Goal: Use online tool/utility: Utilize a website feature to perform a specific function

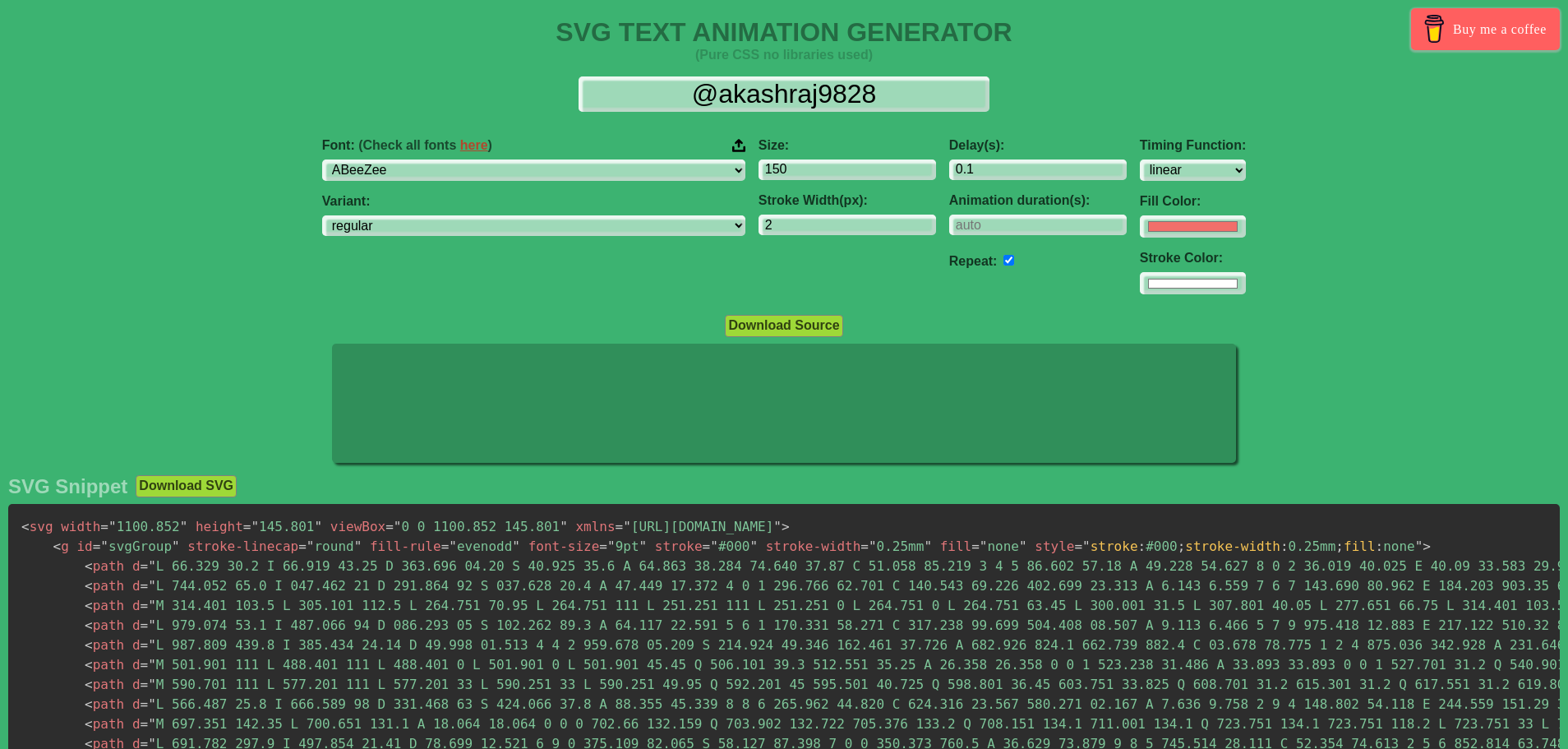
select select "linear"
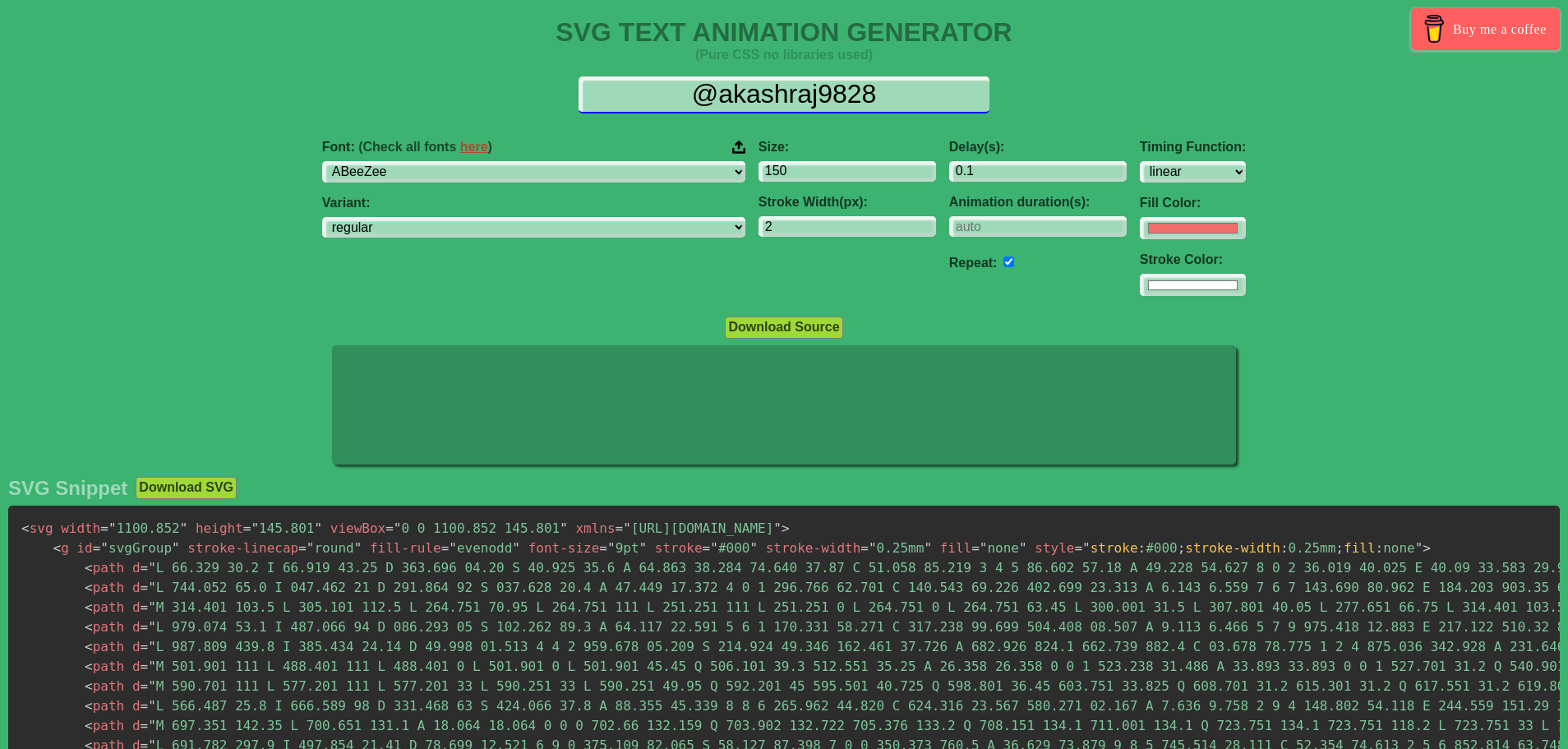
click at [772, 92] on input "@akashraj9828" at bounding box center [784, 95] width 411 height 37
click at [772, 91] on input "@akashraj9828" at bounding box center [784, 95] width 411 height 37
type input "S"
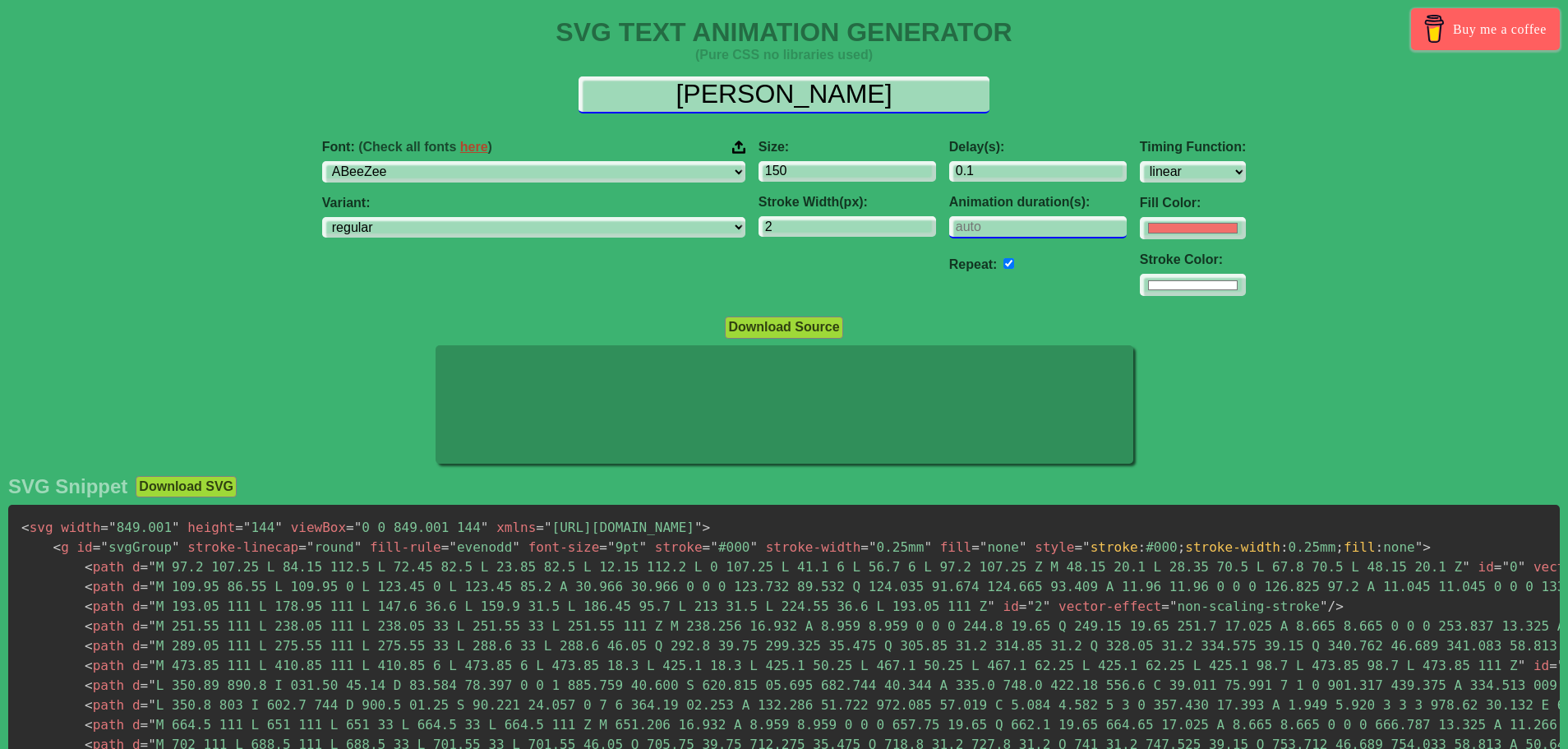
type input "[PERSON_NAME]"
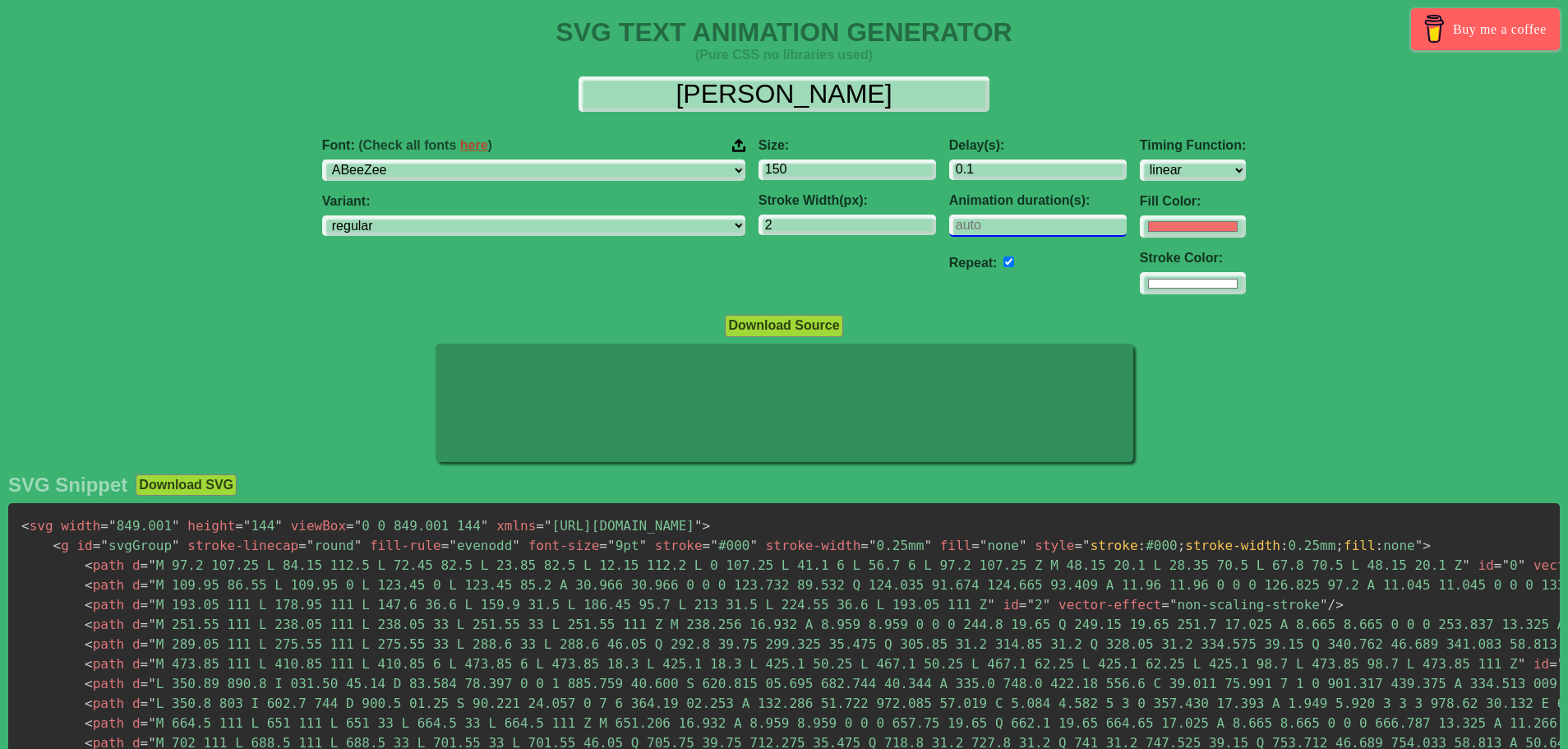
click at [949, 224] on input "number" at bounding box center [1037, 225] width 177 height 22
click at [1139, 163] on select "ease ease-in ease-out ease-in-out linear step-start step-end" at bounding box center [1192, 170] width 106 height 22
click at [609, 167] on select "ABeeZee [PERSON_NAME] Display AR One Sans [PERSON_NAME] Libre Aboreto Abril Fat…" at bounding box center [533, 170] width 423 height 22
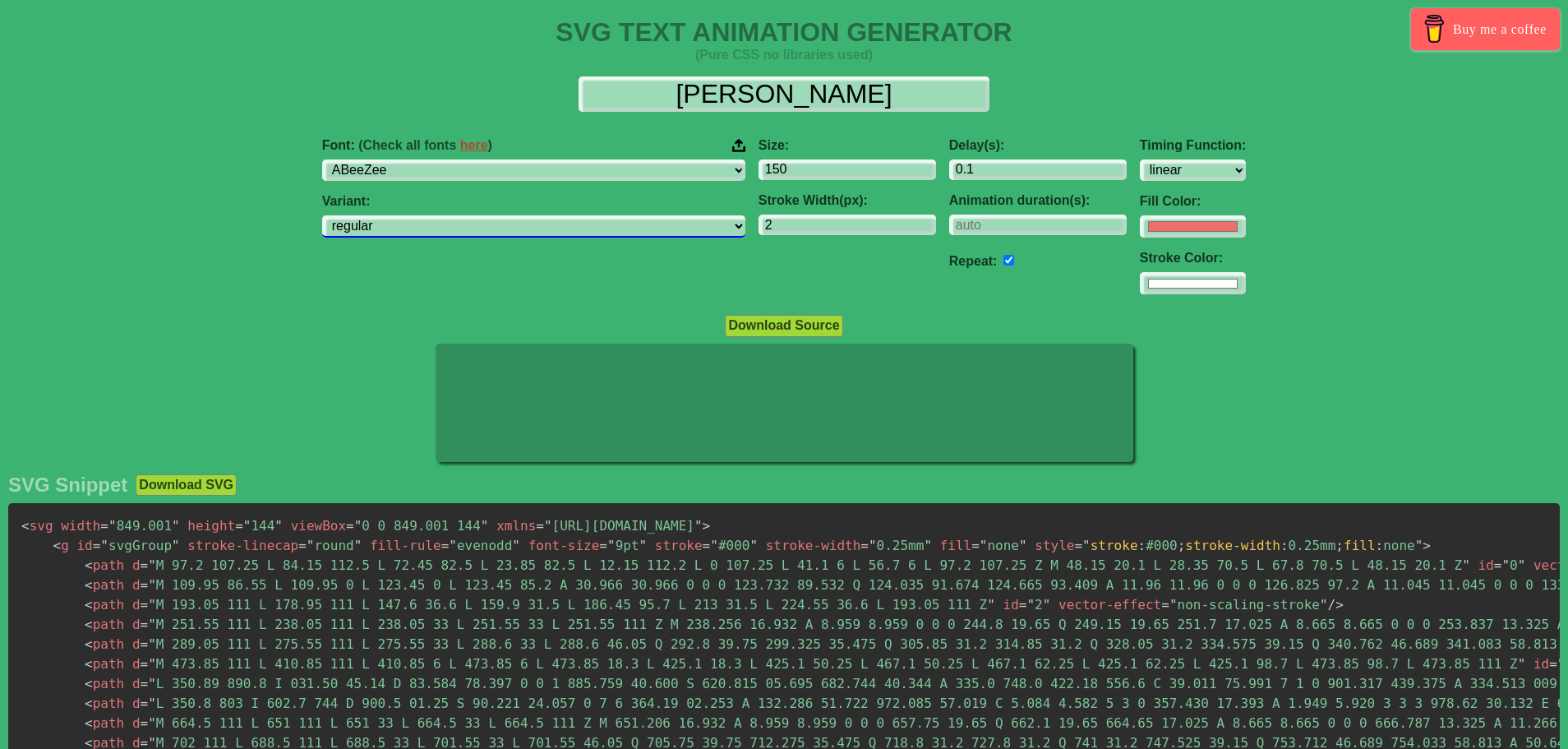
click at [572, 228] on select "regular italic" at bounding box center [533, 226] width 423 height 22
click at [584, 167] on select "ABeeZee [PERSON_NAME] Display AR One Sans [PERSON_NAME] Libre Aboreto Abril Fat…" at bounding box center [533, 170] width 423 height 22
select select "Borel"
click at [425, 159] on select "ABeeZee [PERSON_NAME] Display AR One Sans [PERSON_NAME] Libre Aboreto Abril Fat…" at bounding box center [533, 170] width 423 height 22
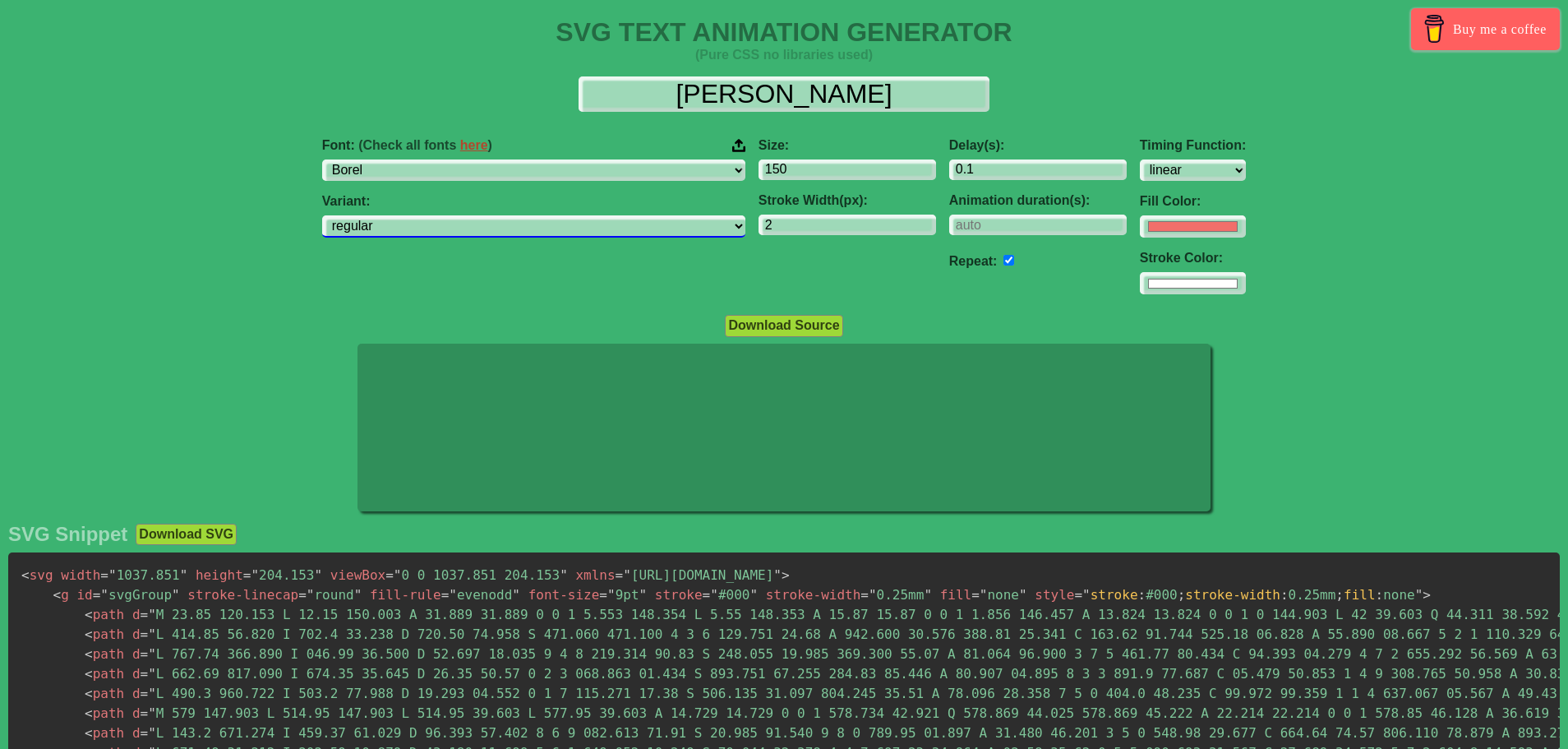
click at [558, 223] on select "regular" at bounding box center [533, 226] width 423 height 22
click at [425, 215] on select "regular" at bounding box center [533, 226] width 423 height 22
click at [949, 225] on input "number" at bounding box center [1037, 225] width 177 height 22
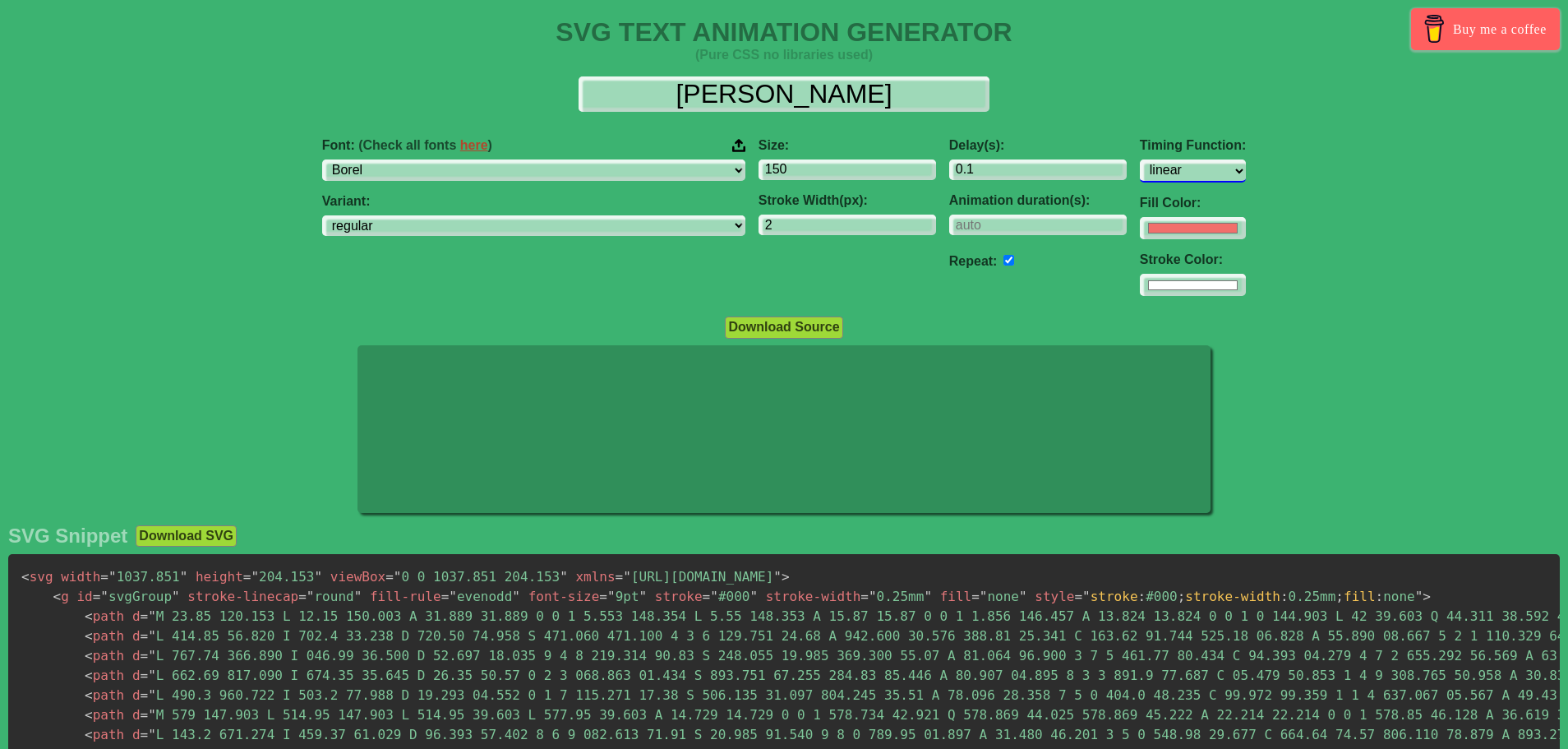
click at [1139, 179] on select "ease ease-in ease-out ease-in-out linear step-start step-end" at bounding box center [1192, 170] width 106 height 22
click at [1139, 159] on select "ease ease-in ease-out ease-in-out linear step-start step-end" at bounding box center [1192, 170] width 106 height 22
click at [1139, 176] on select "ease ease-in ease-out ease-in-out linear step-start step-end" at bounding box center [1192, 170] width 106 height 22
click at [1139, 159] on select "ease ease-in ease-out ease-in-out linear step-start step-end" at bounding box center [1192, 170] width 106 height 22
click at [1139, 169] on select "ease ease-in ease-out ease-in-out linear step-start step-end" at bounding box center [1192, 170] width 106 height 22
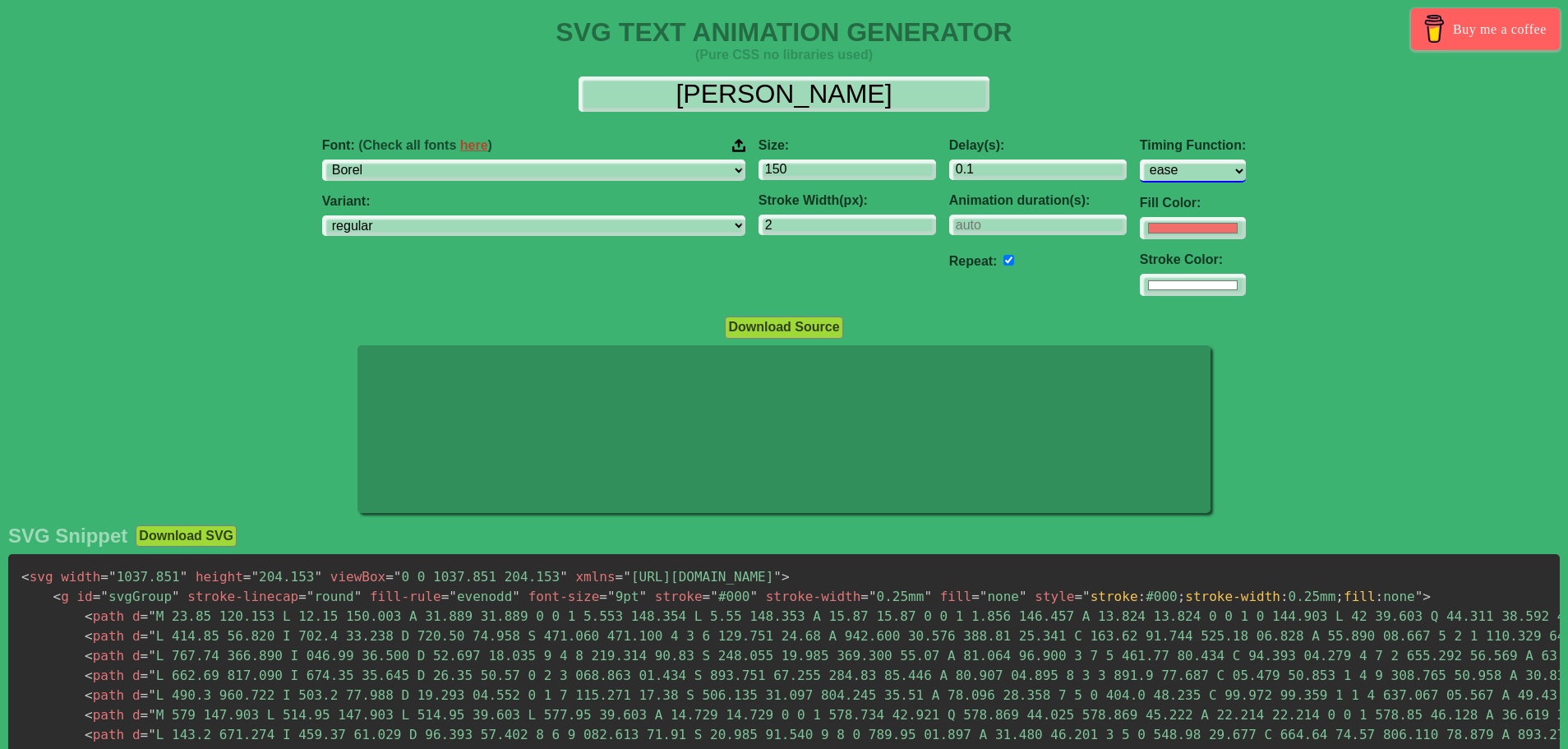
select select "ease-in-out"
click at [1139, 159] on select "ease ease-in ease-out ease-in-out linear step-start step-end" at bounding box center [1192, 170] width 106 height 22
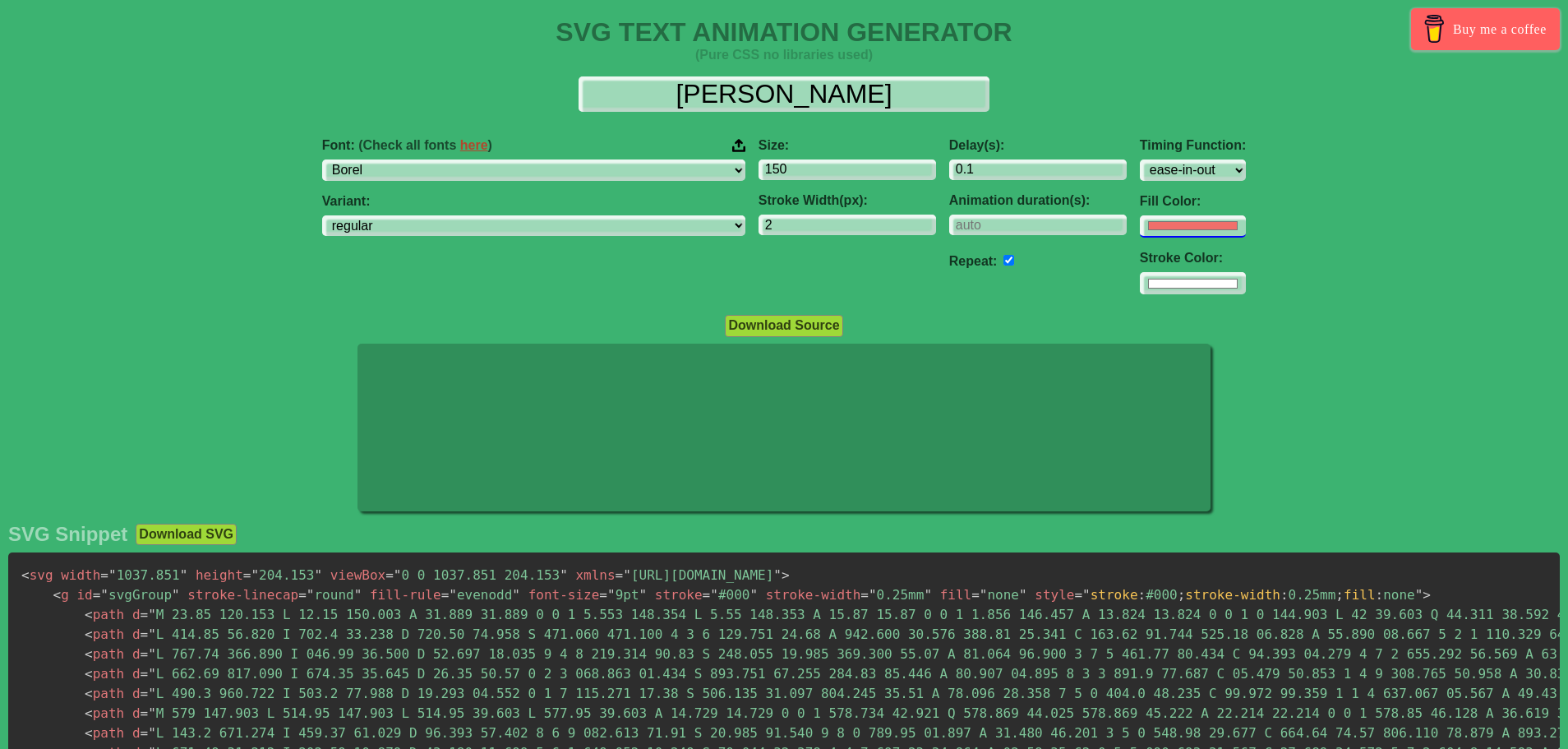
click at [1139, 224] on input "#f16f6b" at bounding box center [1192, 226] width 106 height 22
type input "#000000"
click at [1314, 318] on div "Download Source" at bounding box center [784, 325] width 1568 height 22
click at [1139, 238] on input "#ffffff" at bounding box center [1192, 226] width 106 height 22
type input "#000000"
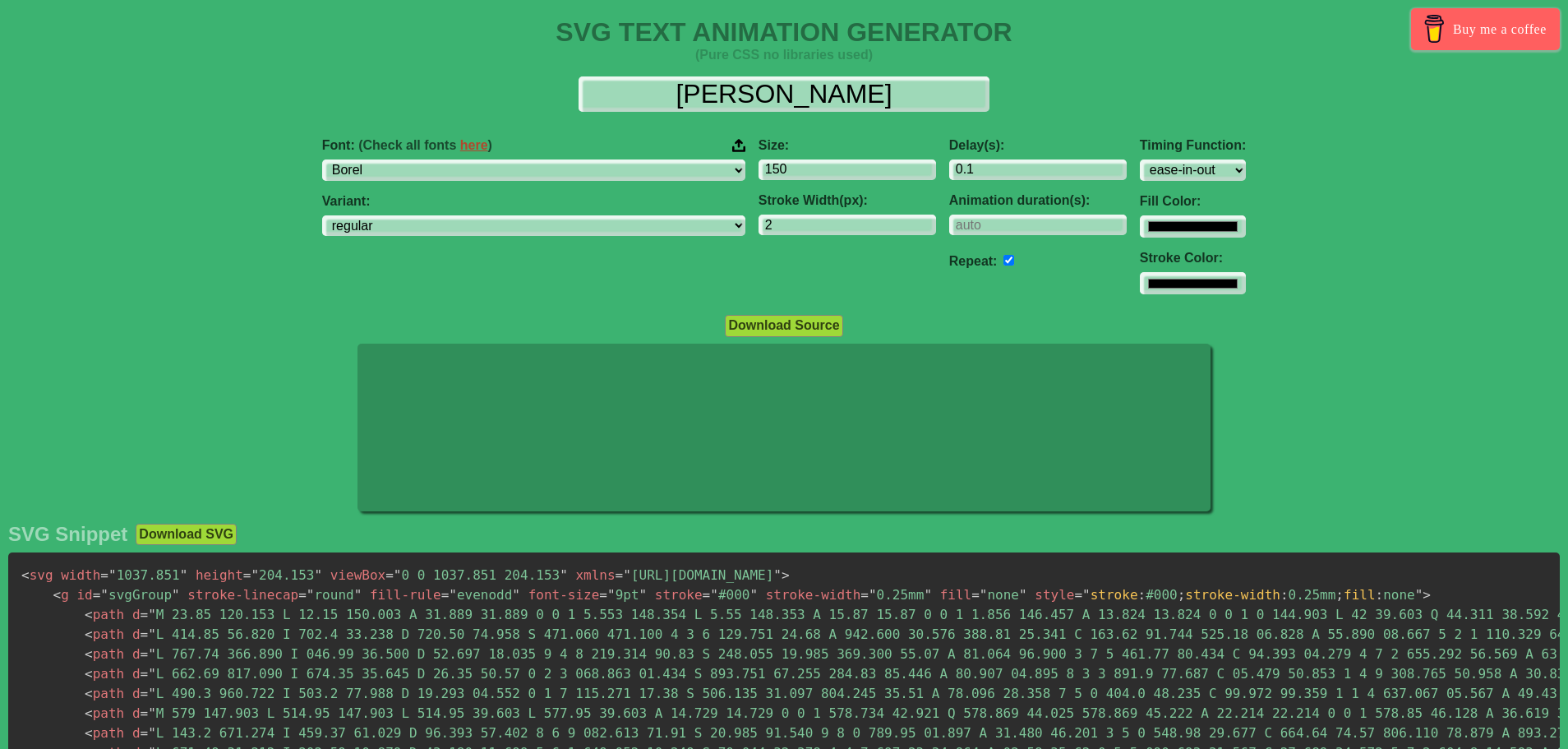
click at [1291, 289] on div "Font: (Check all fonts here ) ABeeZee [PERSON_NAME] Display AR One Sans [PERSON…" at bounding box center [784, 216] width 1568 height 183
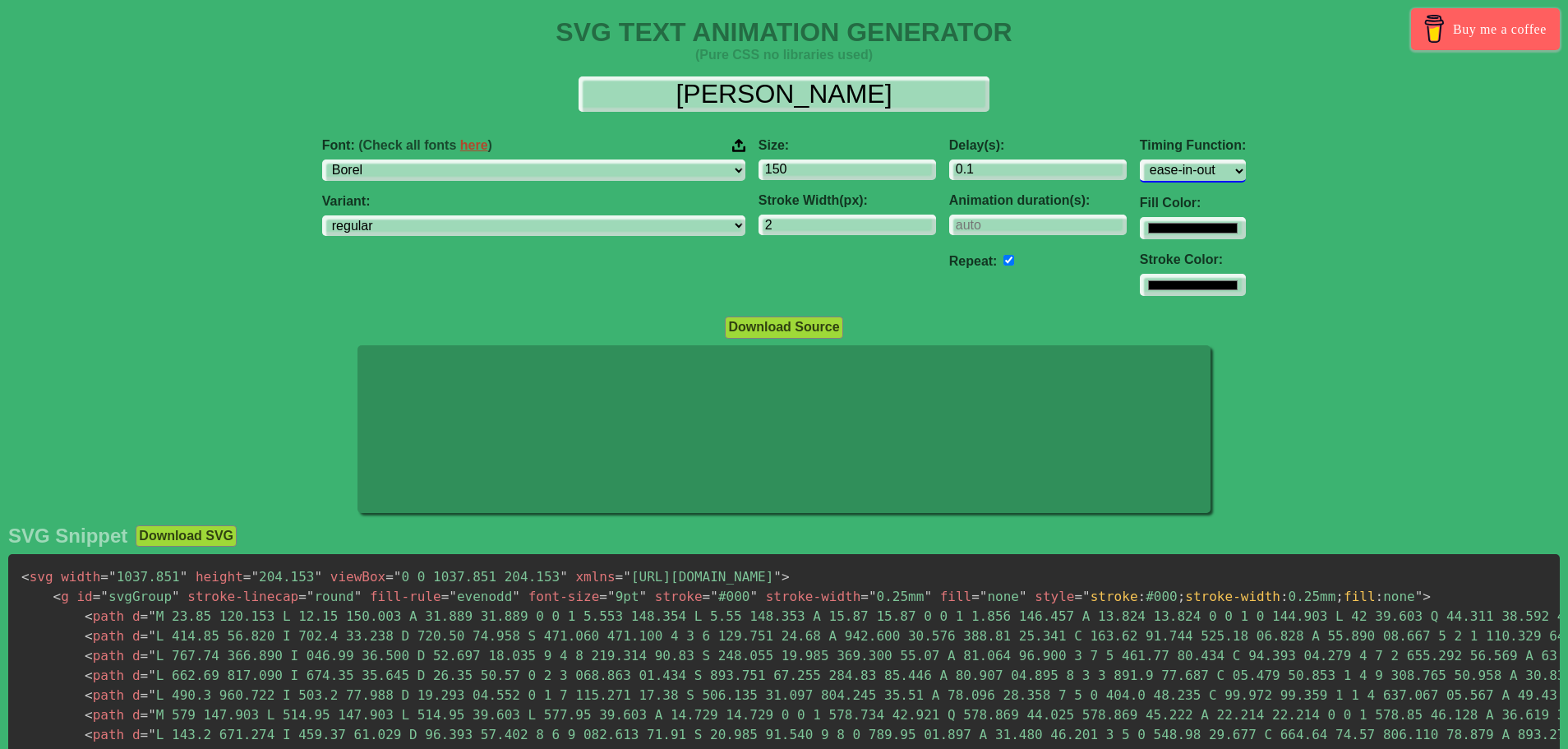
click at [1139, 174] on select "ease ease-in ease-out ease-in-out linear step-start step-end" at bounding box center [1192, 170] width 106 height 22
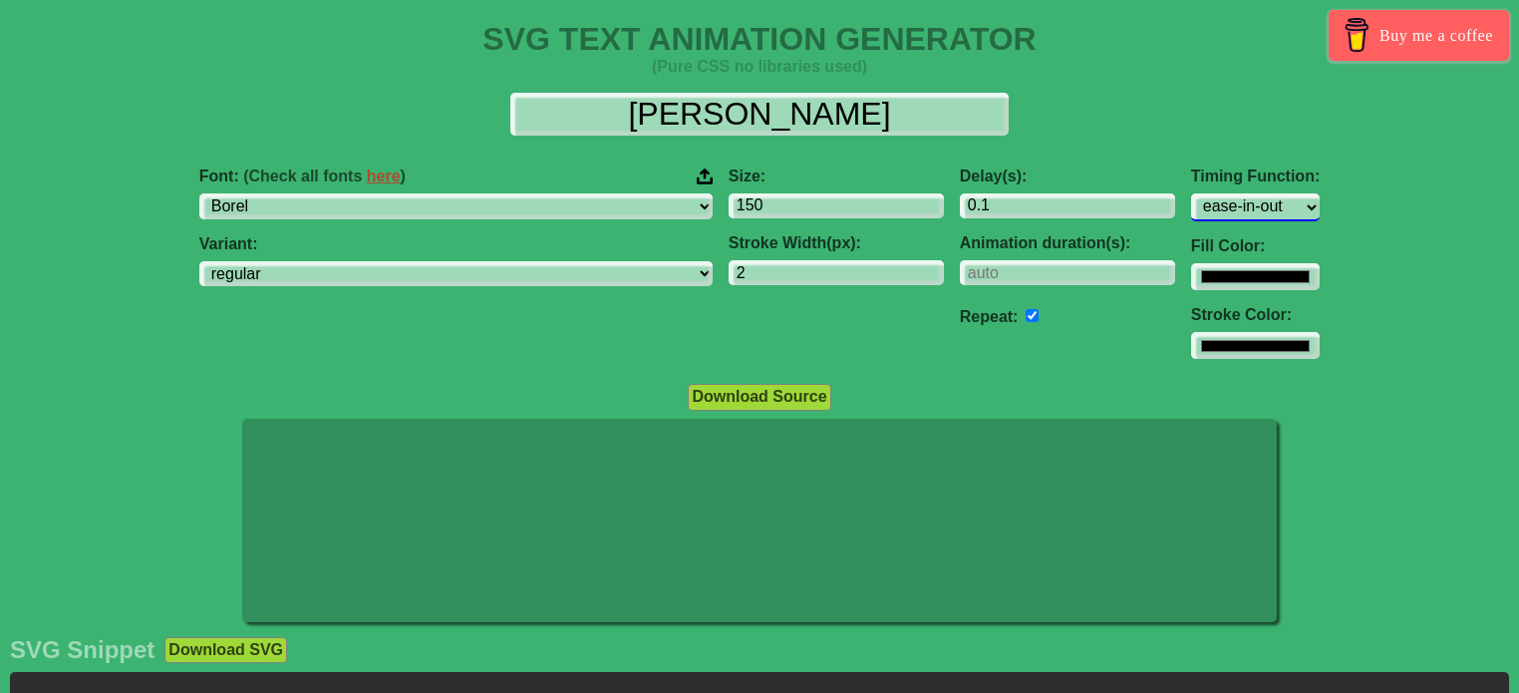
click at [1191, 206] on select "ease ease-in ease-out ease-in-out linear step-start step-end" at bounding box center [1255, 206] width 129 height 27
select select "ease"
click at [1191, 193] on select "ease ease-in ease-out ease-in-out linear step-start step-end" at bounding box center [1255, 206] width 129 height 27
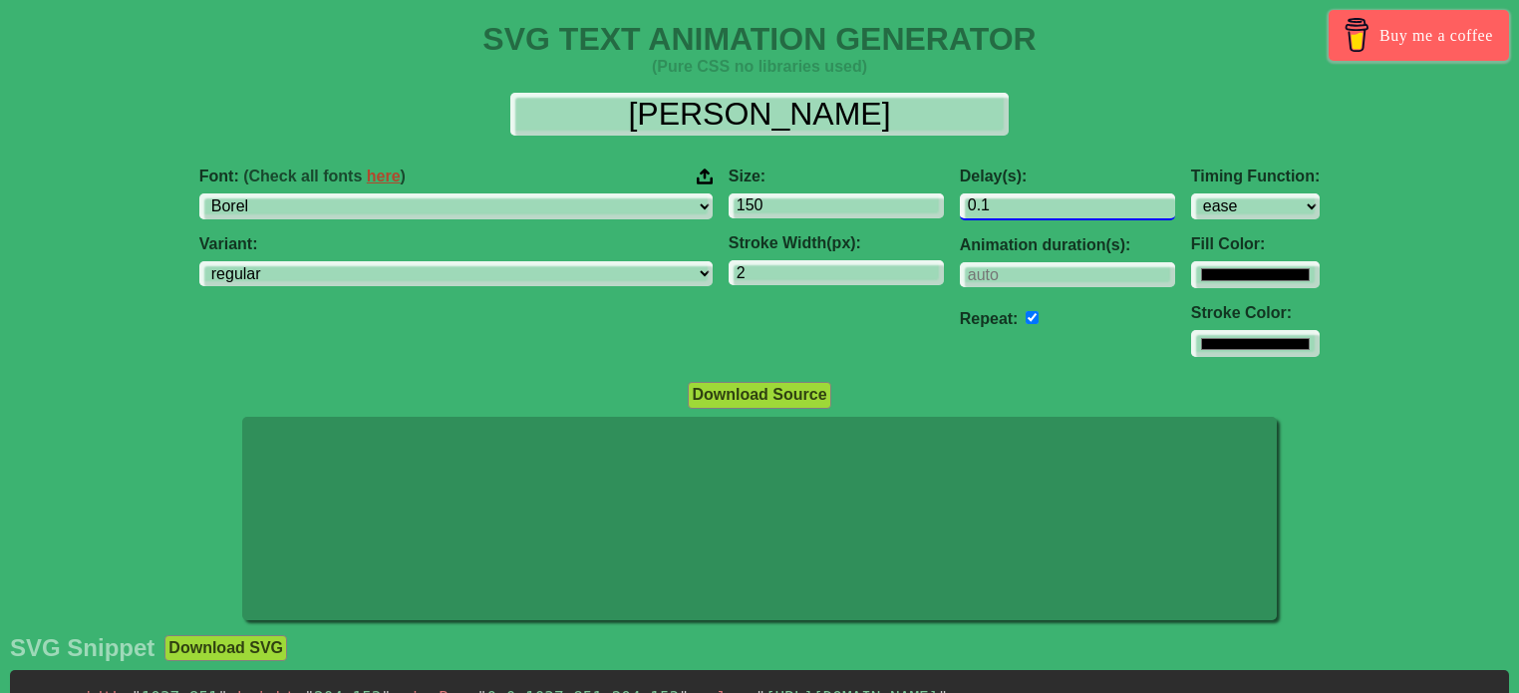
click at [977, 211] on input "0.1" at bounding box center [1067, 206] width 215 height 27
click at [1037, 209] on input "-0.9" at bounding box center [1067, 206] width 215 height 27
click at [1037, 205] on input "0.1" at bounding box center [1067, 206] width 215 height 27
click at [1037, 202] on input "1.1" at bounding box center [1067, 206] width 215 height 27
click at [1037, 202] on input "2.1" at bounding box center [1067, 206] width 215 height 27
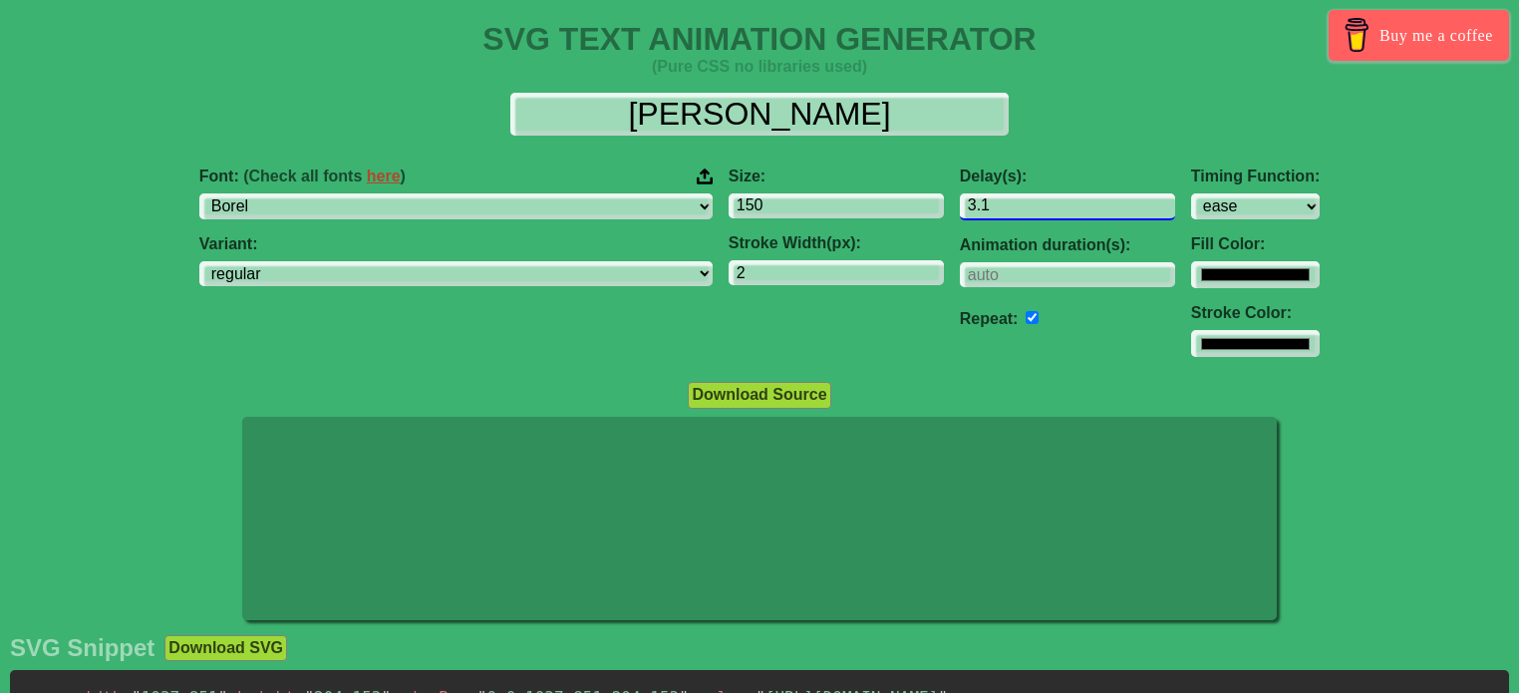
click at [1037, 202] on input "3.1" at bounding box center [1067, 206] width 215 height 27
click at [1034, 214] on input "2.1" at bounding box center [1067, 206] width 215 height 27
click at [1034, 212] on input "1.1" at bounding box center [1067, 206] width 215 height 27
type input "0.1"
click at [1034, 212] on input "0.1" at bounding box center [1067, 206] width 215 height 27
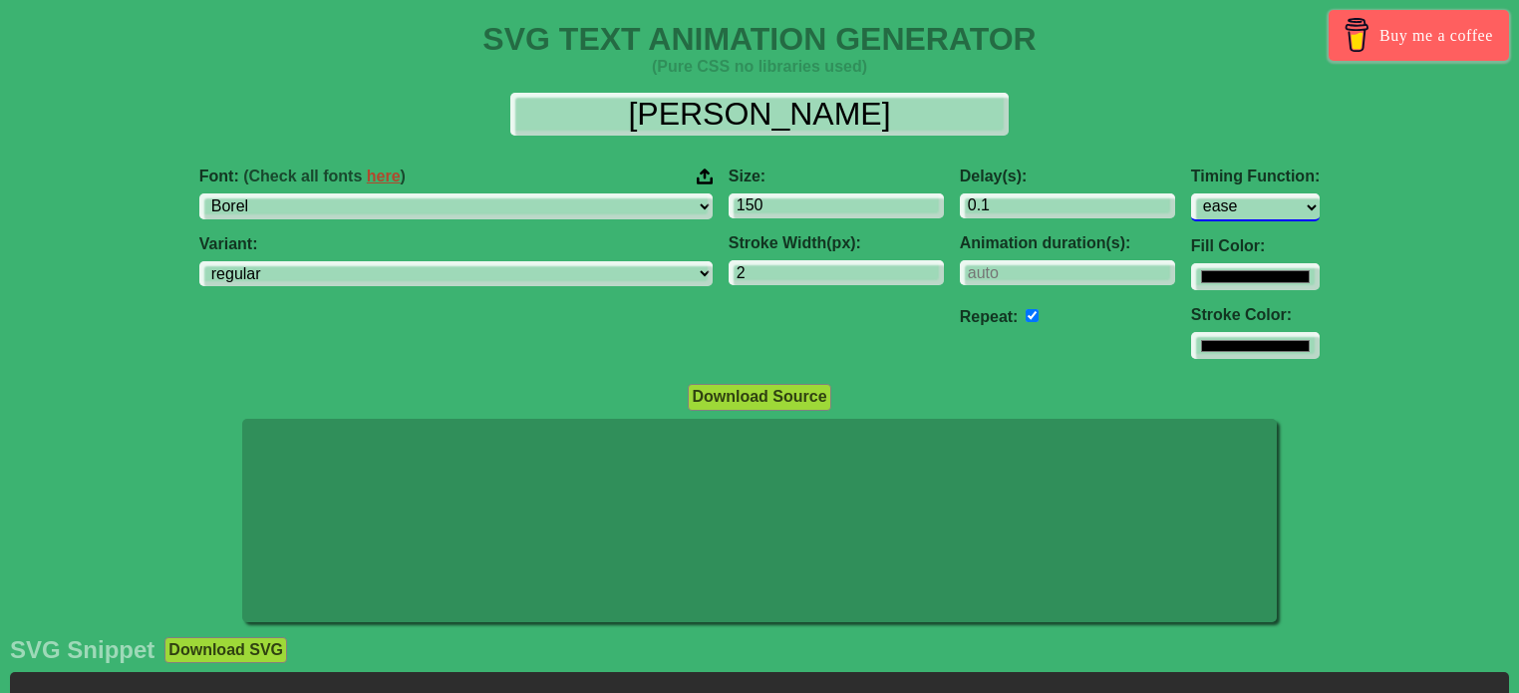
click at [1191, 210] on select "ease ease-in ease-out ease-in-out linear step-start step-end" at bounding box center [1255, 206] width 129 height 27
click at [1191, 193] on select "ease ease-in ease-out ease-in-out linear step-start step-end" at bounding box center [1255, 206] width 129 height 27
click at [1191, 213] on select "ease ease-in ease-out ease-in-out linear step-start step-end" at bounding box center [1255, 206] width 129 height 27
click at [1191, 193] on select "ease ease-in ease-out ease-in-out linear step-start step-end" at bounding box center [1255, 206] width 129 height 27
click at [1191, 197] on select "ease ease-in ease-out ease-in-out linear step-start step-end" at bounding box center [1255, 206] width 129 height 27
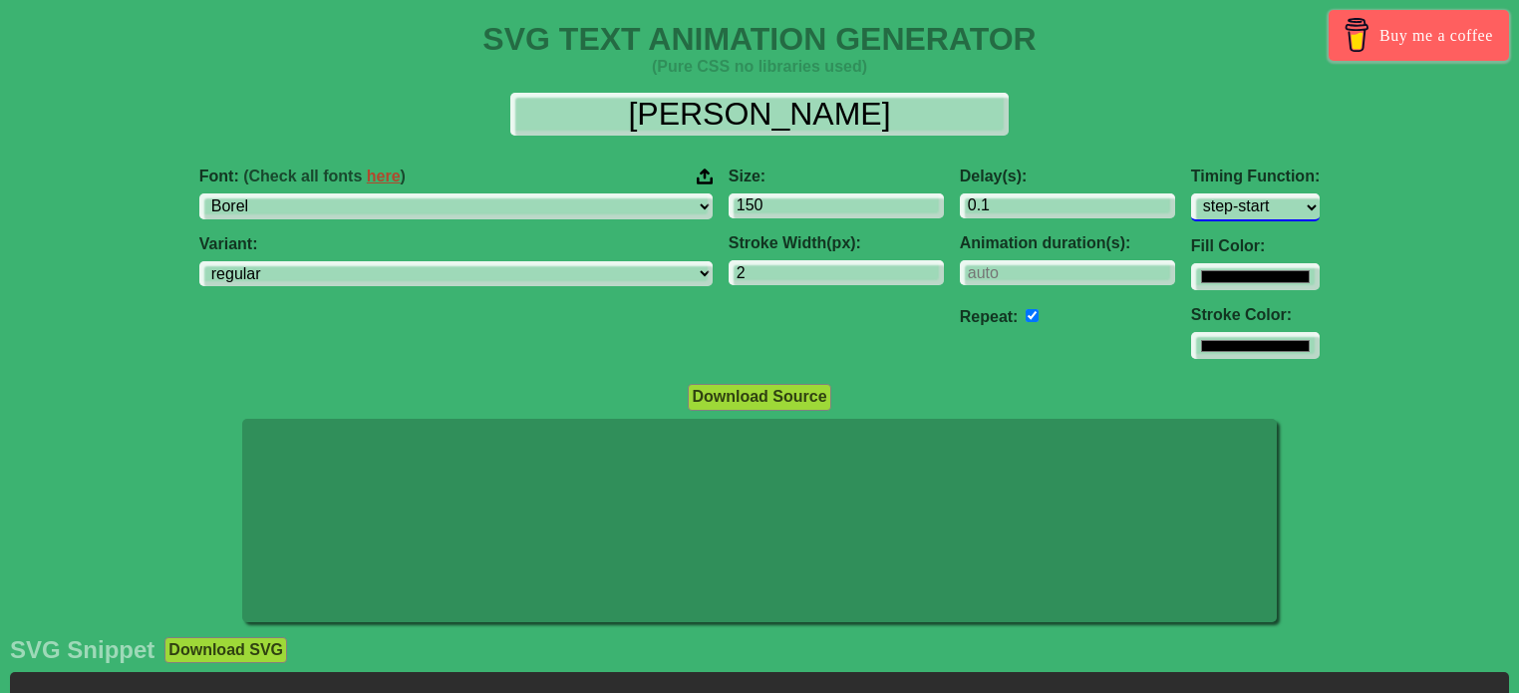
click at [1191, 193] on select "ease ease-in ease-out ease-in-out linear step-start step-end" at bounding box center [1255, 206] width 129 height 27
click at [1191, 212] on select "ease ease-in ease-out ease-in-out linear step-start step-end" at bounding box center [1255, 206] width 129 height 27
click at [1191, 193] on select "ease ease-in ease-out ease-in-out linear step-start step-end" at bounding box center [1255, 206] width 129 height 27
click at [1191, 208] on select "ease ease-in ease-out ease-in-out linear step-start step-end" at bounding box center [1255, 206] width 129 height 27
click at [1191, 193] on select "ease ease-in ease-out ease-in-out linear step-start step-end" at bounding box center [1255, 206] width 129 height 27
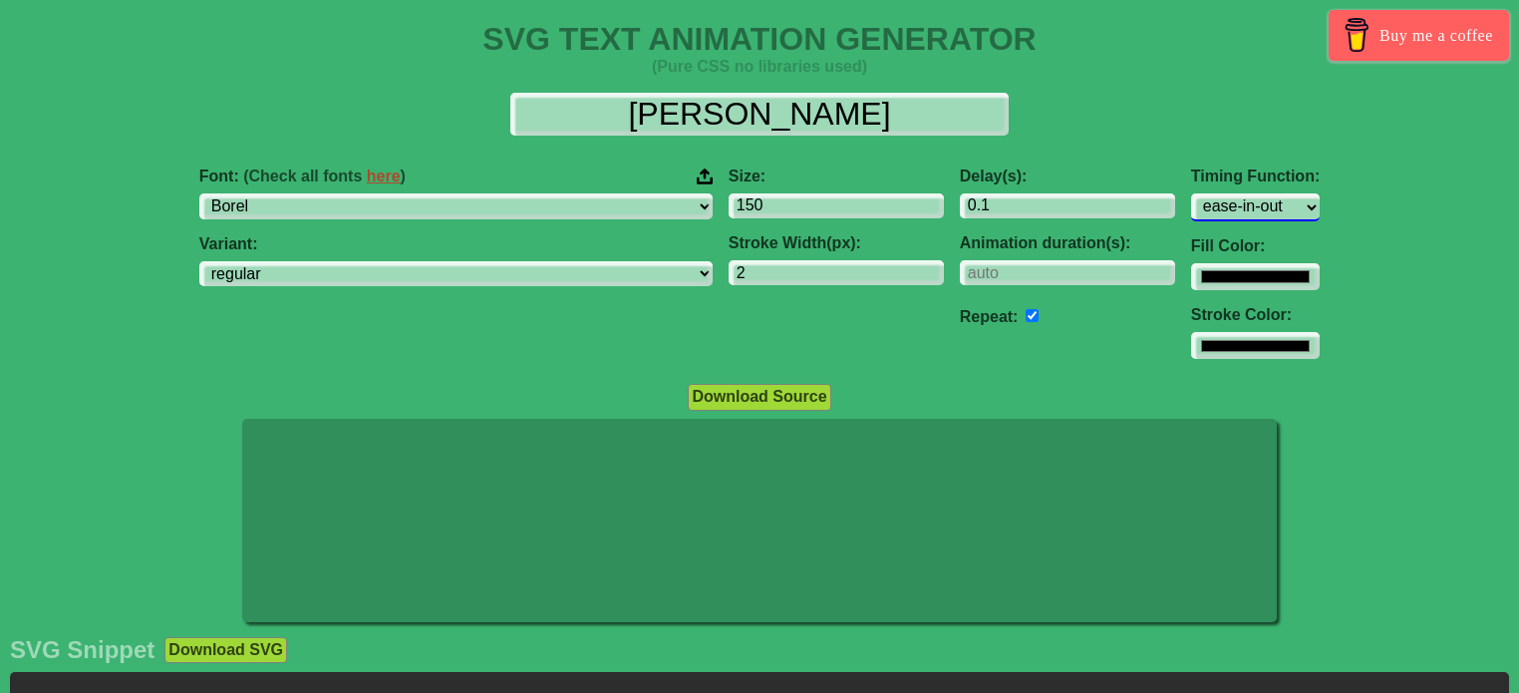
click at [1191, 206] on select "ease ease-in ease-out ease-in-out linear step-start step-end" at bounding box center [1255, 206] width 129 height 27
click at [1191, 193] on select "ease ease-in ease-out ease-in-out linear step-start step-end" at bounding box center [1255, 206] width 129 height 27
click at [1191, 206] on select "ease ease-in ease-out ease-in-out linear step-start step-end" at bounding box center [1255, 206] width 129 height 27
click at [1191, 193] on select "ease ease-in ease-out ease-in-out linear step-start step-end" at bounding box center [1255, 206] width 129 height 27
click at [1191, 199] on select "ease ease-in ease-out ease-in-out linear step-start step-end" at bounding box center [1255, 206] width 129 height 27
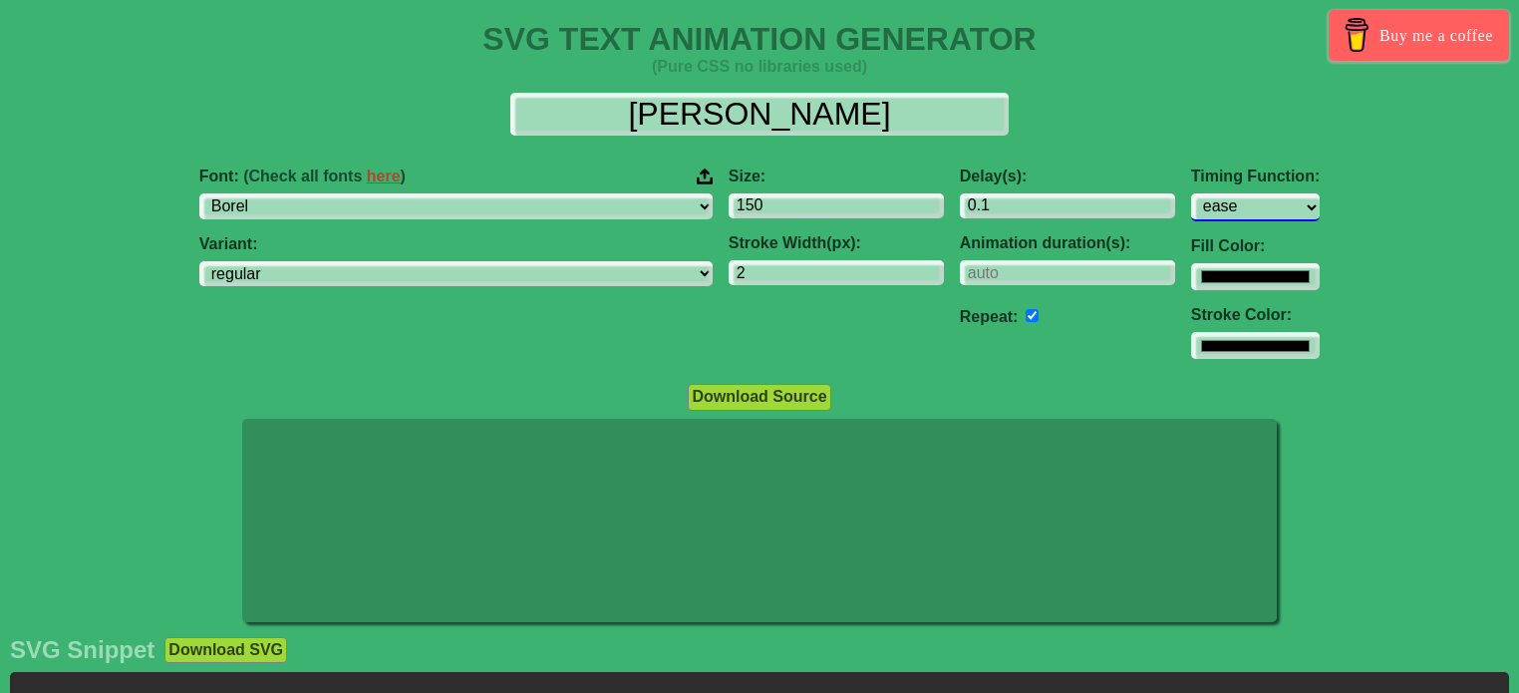
click at [1191, 193] on select "ease ease-in ease-out ease-in-out linear step-start step-end" at bounding box center [1255, 206] width 129 height 27
click at [1191, 199] on select "ease ease-in ease-out ease-in-out linear step-start step-end" at bounding box center [1255, 206] width 129 height 27
click at [1191, 193] on select "ease ease-in ease-out ease-in-out linear step-start step-end" at bounding box center [1255, 206] width 129 height 27
drag, startPoint x: 1154, startPoint y: 195, endPoint x: 1154, endPoint y: 209, distance: 14.0
click at [1191, 195] on select "ease ease-in ease-out ease-in-out linear step-start step-end" at bounding box center [1255, 206] width 129 height 27
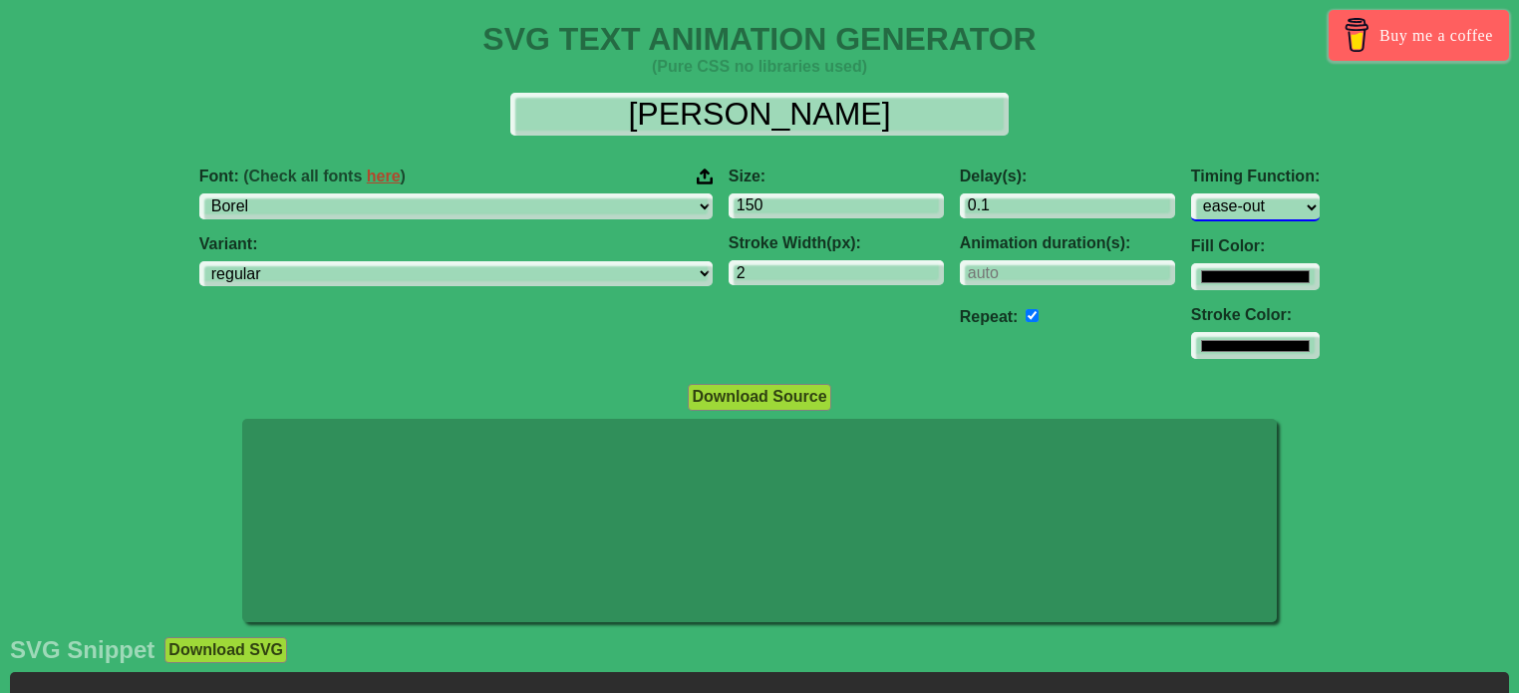
click at [1191, 193] on select "ease ease-in ease-out ease-in-out linear step-start step-end" at bounding box center [1255, 206] width 129 height 27
click at [1191, 206] on select "ease ease-in ease-out ease-in-out linear step-start step-end" at bounding box center [1255, 206] width 129 height 27
click at [1191, 193] on select "ease ease-in ease-out ease-in-out linear step-start step-end" at bounding box center [1255, 206] width 129 height 27
click at [1191, 210] on select "ease ease-in ease-out ease-in-out linear step-start step-end" at bounding box center [1255, 206] width 129 height 27
click at [1191, 193] on select "ease ease-in ease-out ease-in-out linear step-start step-end" at bounding box center [1255, 206] width 129 height 27
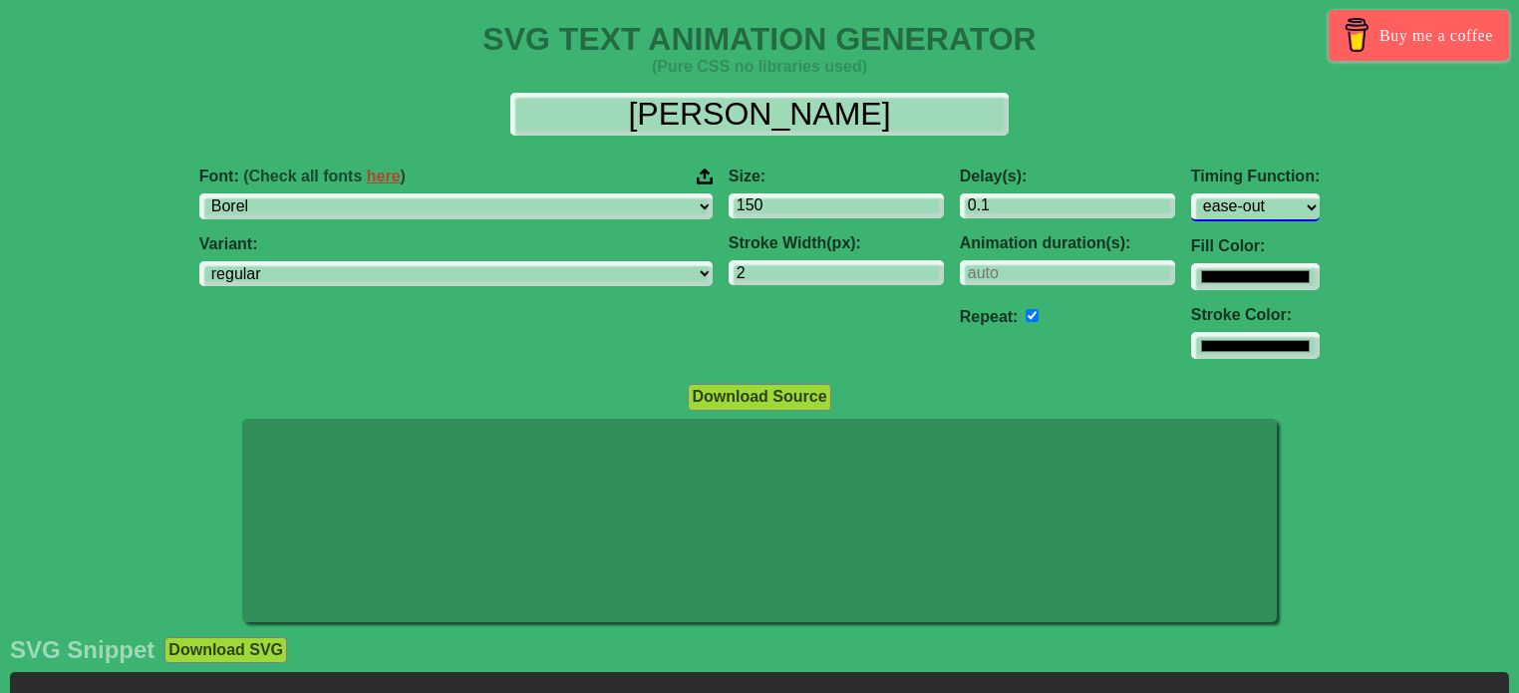
click at [1191, 202] on select "ease ease-in ease-out ease-in-out linear step-start step-end" at bounding box center [1255, 206] width 129 height 27
click at [1191, 193] on select "ease ease-in ease-out ease-in-out linear step-start step-end" at bounding box center [1255, 206] width 129 height 27
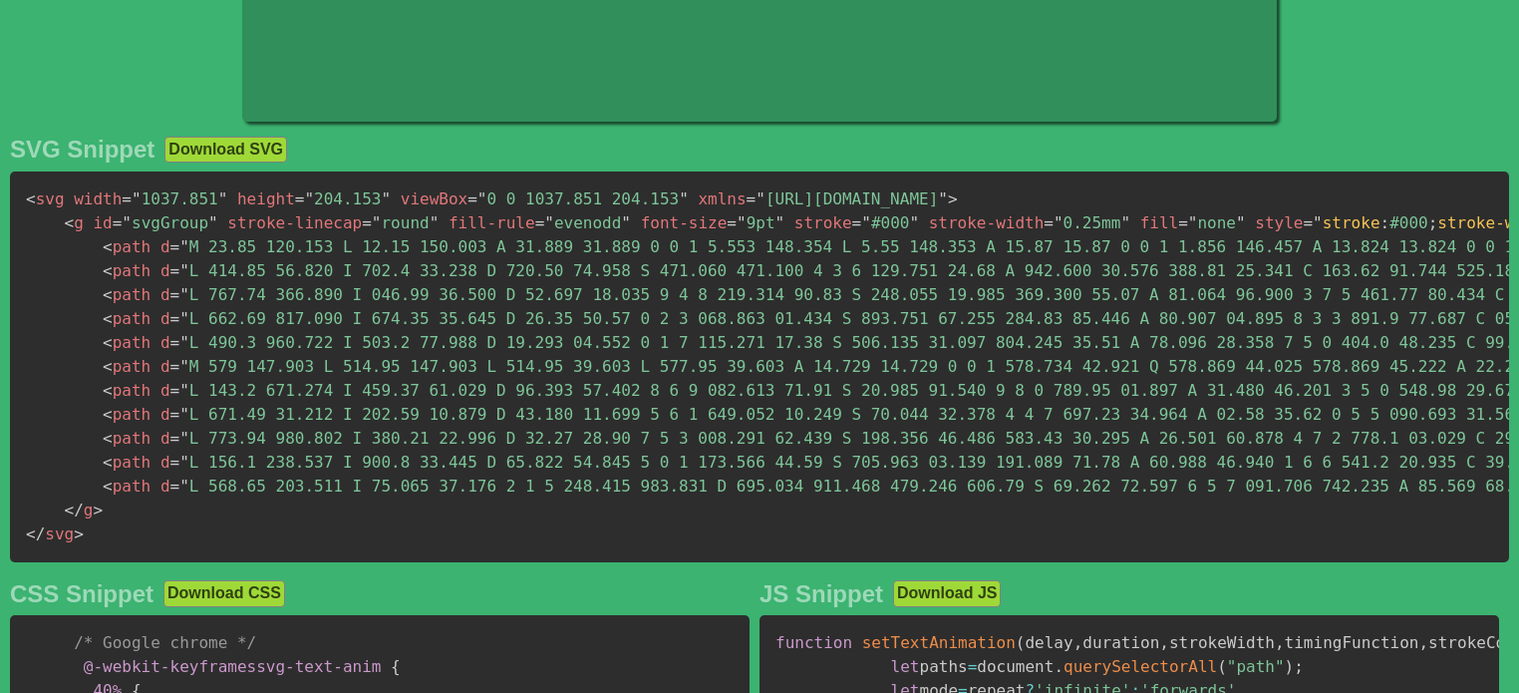
scroll to position [496, 0]
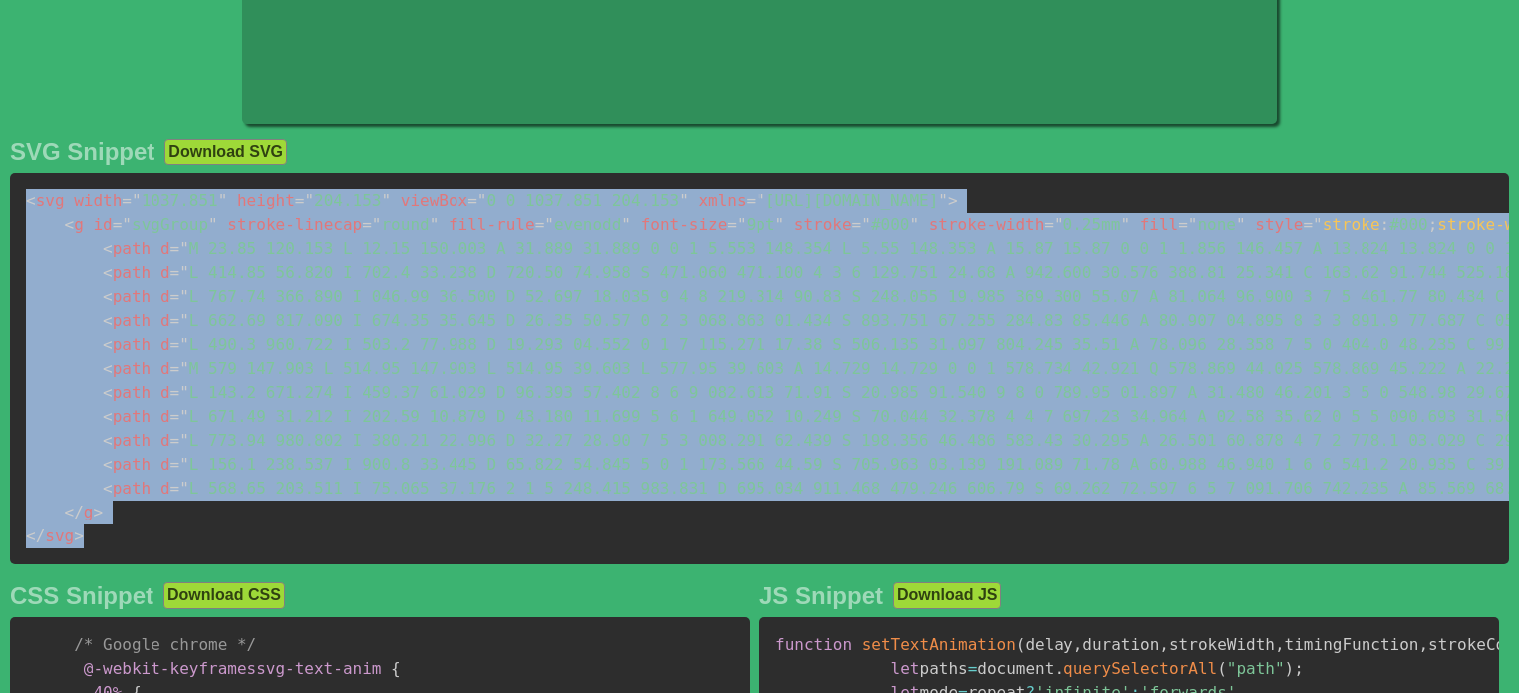
drag, startPoint x: 103, startPoint y: 537, endPoint x: 15, endPoint y: 197, distance: 351.0
click at [15, 197] on pre "< svg width = " 1037.851 " height = " 204.153 " viewBox = " 0 0 1037.851 204.15…" at bounding box center [759, 368] width 1499 height 391
copy code "< svg width = " 1037.851 " height = " 204.153 " viewBox = " 0 0 1037.851 204.15…"
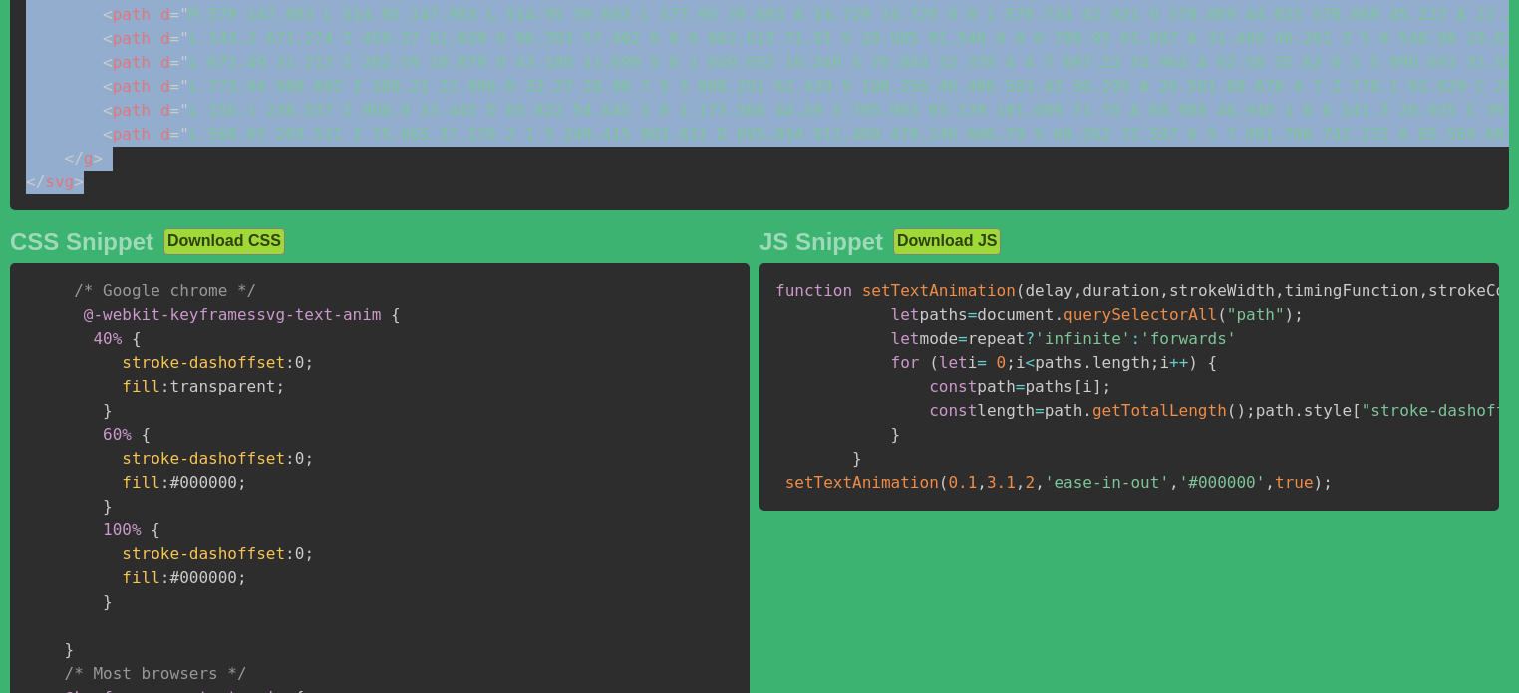
scroll to position [852, 0]
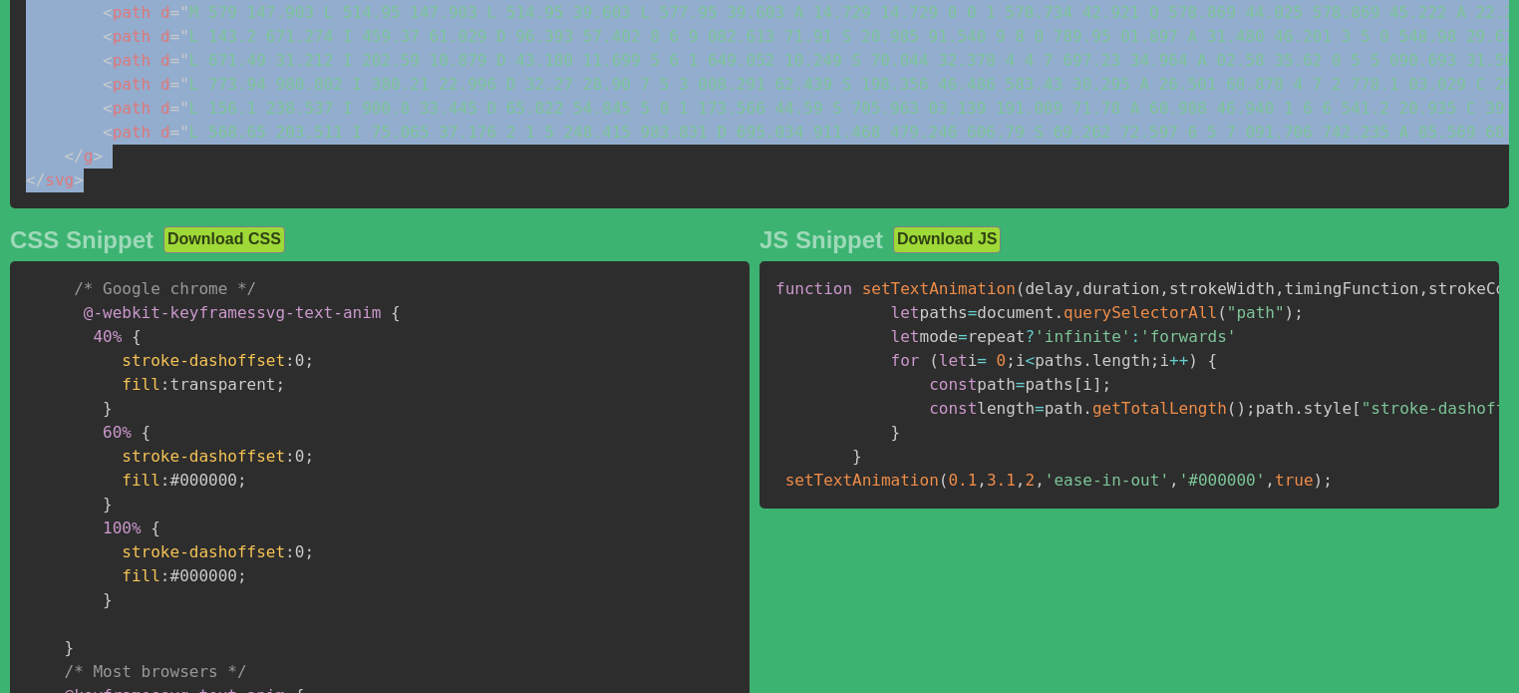
copy code "< svg width = " 1037.851 " height = " 204.153 " viewBox = " 0 0 1037.851 204.15…"
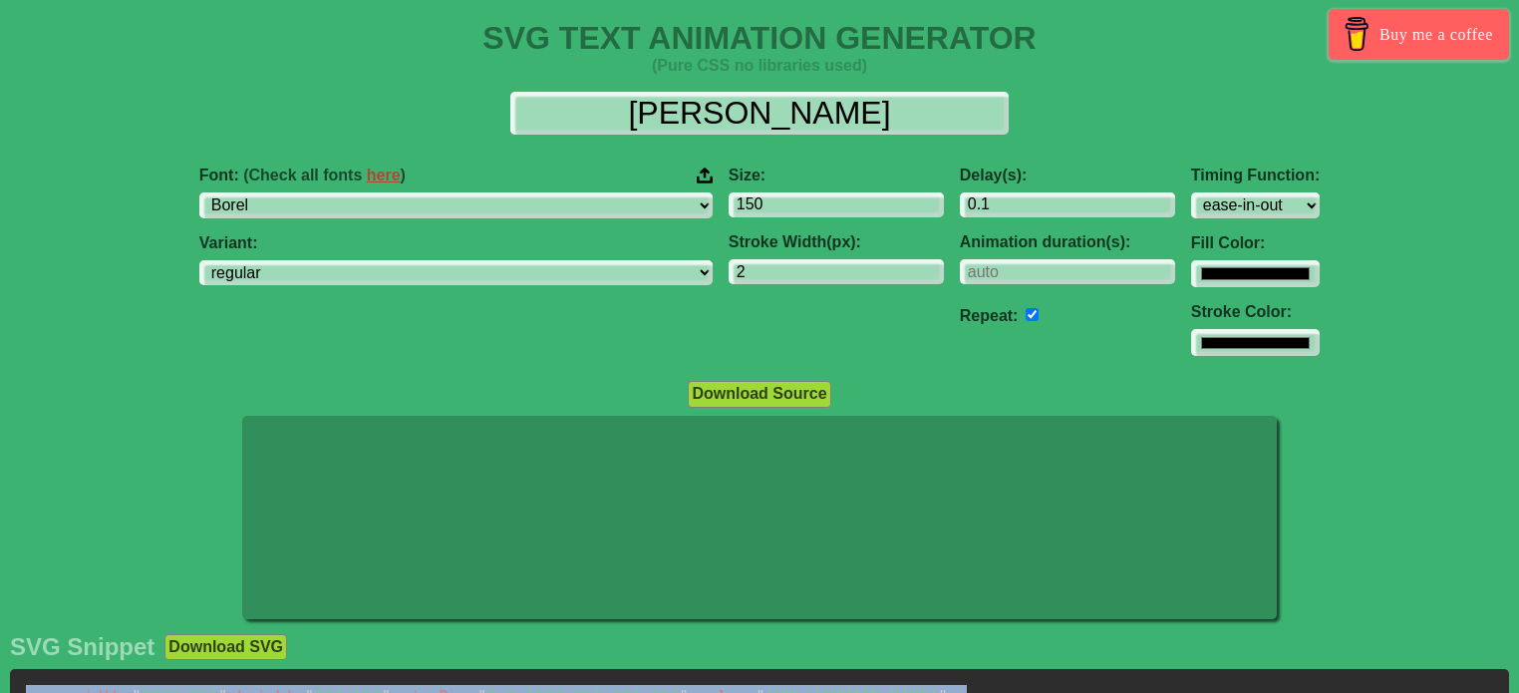
scroll to position [0, 0]
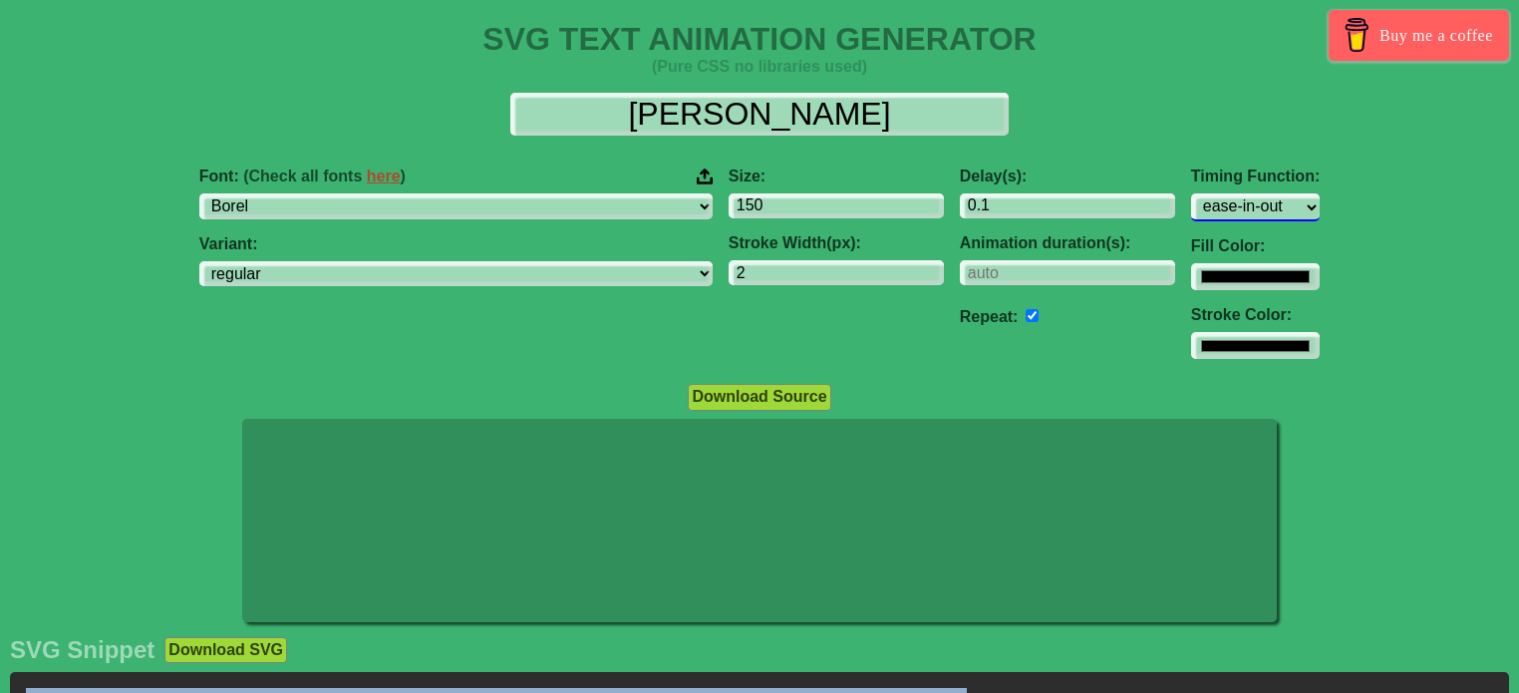
click at [1191, 205] on select "ease ease-in ease-out ease-in-out linear step-start step-end" at bounding box center [1255, 206] width 129 height 27
click at [1191, 193] on select "ease ease-in ease-out ease-in-out linear step-start step-end" at bounding box center [1255, 206] width 129 height 27
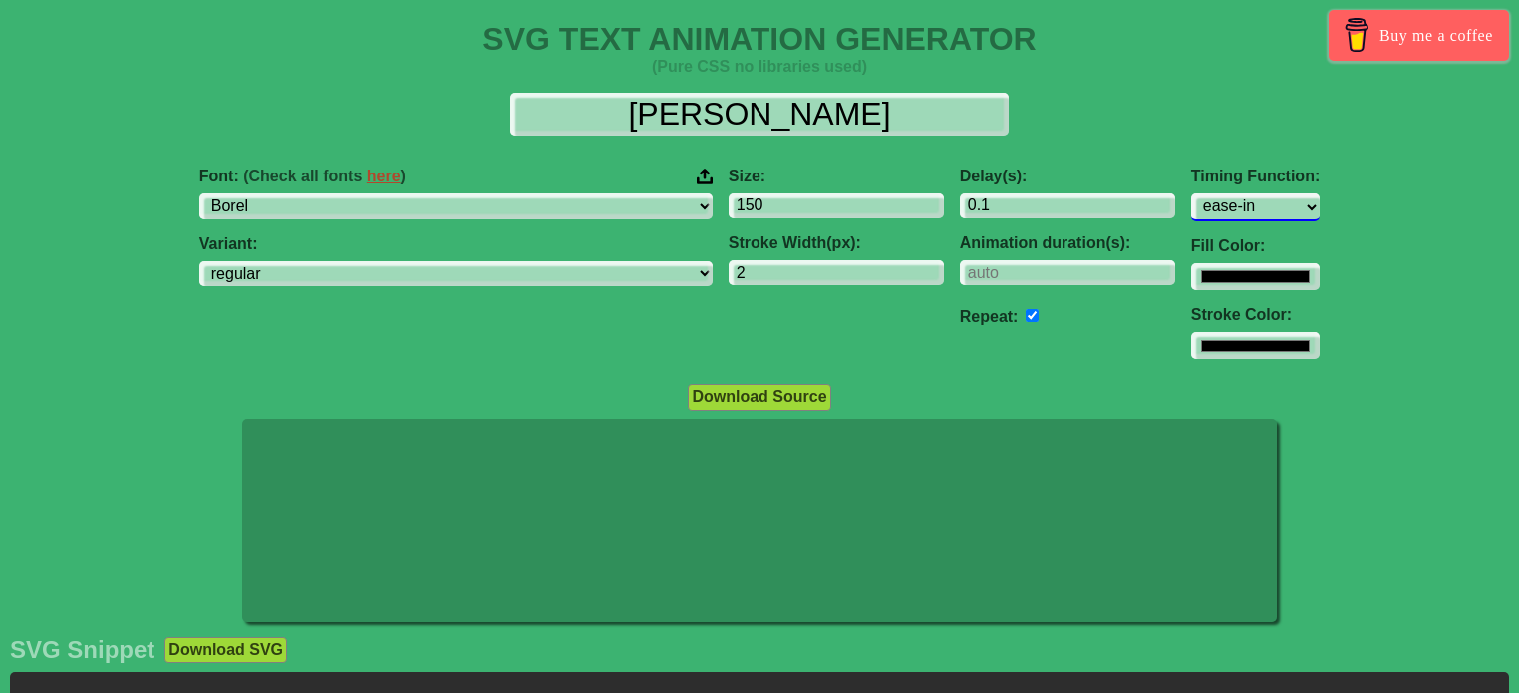
click at [1191, 210] on select "ease ease-in ease-out ease-in-out linear step-start step-end" at bounding box center [1255, 206] width 129 height 27
click at [1191, 193] on select "ease ease-in ease-out ease-in-out linear step-start step-end" at bounding box center [1255, 206] width 129 height 27
click at [1191, 199] on select "ease ease-in ease-out ease-in-out linear step-start step-end" at bounding box center [1255, 206] width 129 height 27
click at [1191, 193] on select "ease ease-in ease-out ease-in-out linear step-start step-end" at bounding box center [1255, 206] width 129 height 27
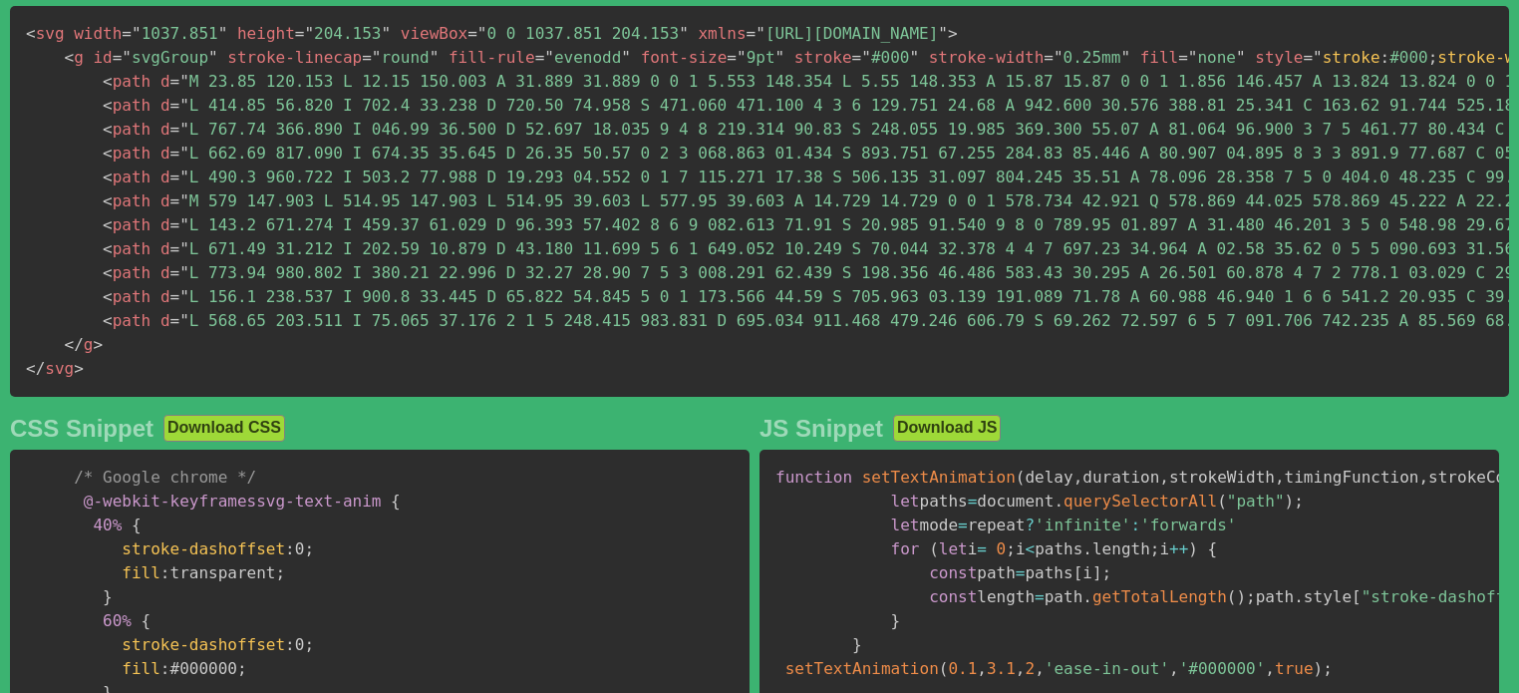
scroll to position [662, 0]
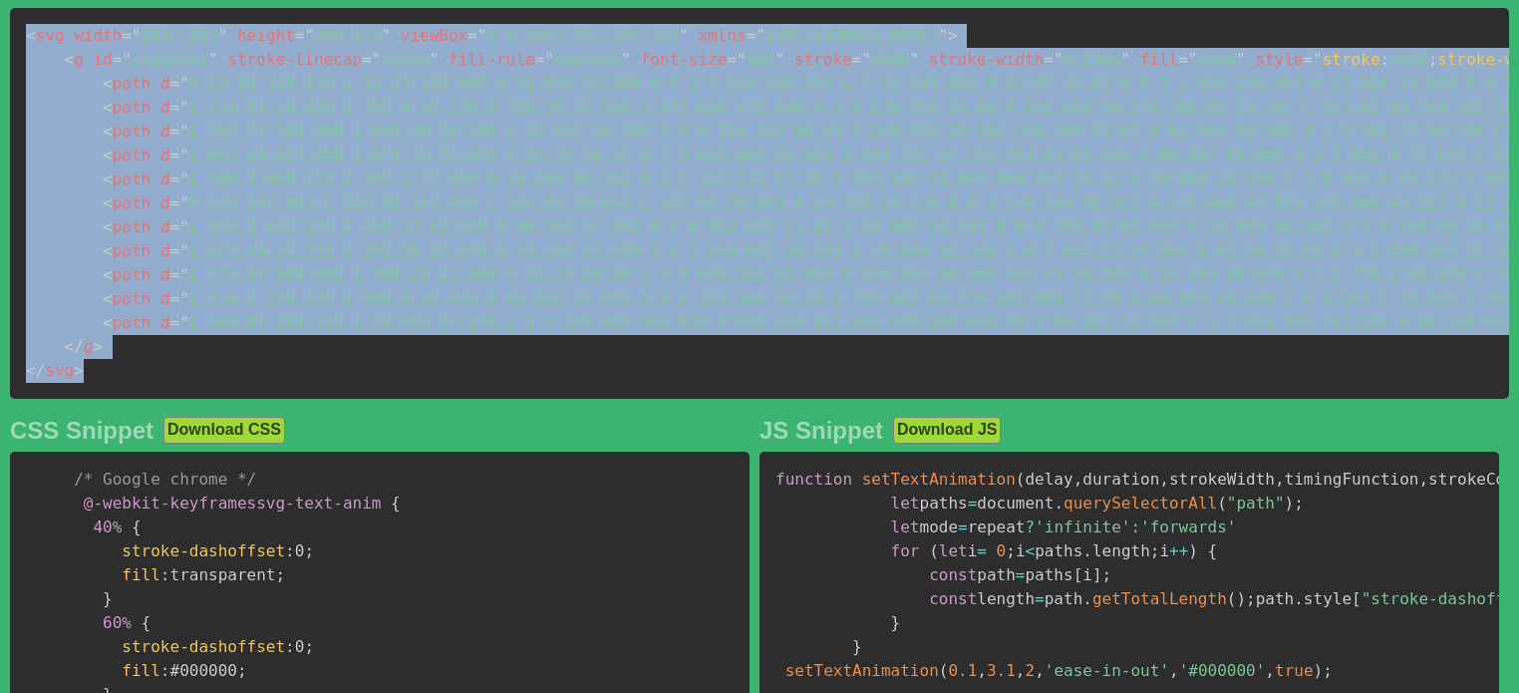
drag, startPoint x: 110, startPoint y: 382, endPoint x: 24, endPoint y: 39, distance: 353.4
click at [24, 39] on pre "< svg width = " 1037.851 " height = " 204.153 " viewBox = " 0 0 1037.851 204.15…" at bounding box center [759, 203] width 1499 height 391
copy code "< svg width = " 1037.851 " height = " 204.153 " viewBox = " 0 0 1037.851 204.15…"
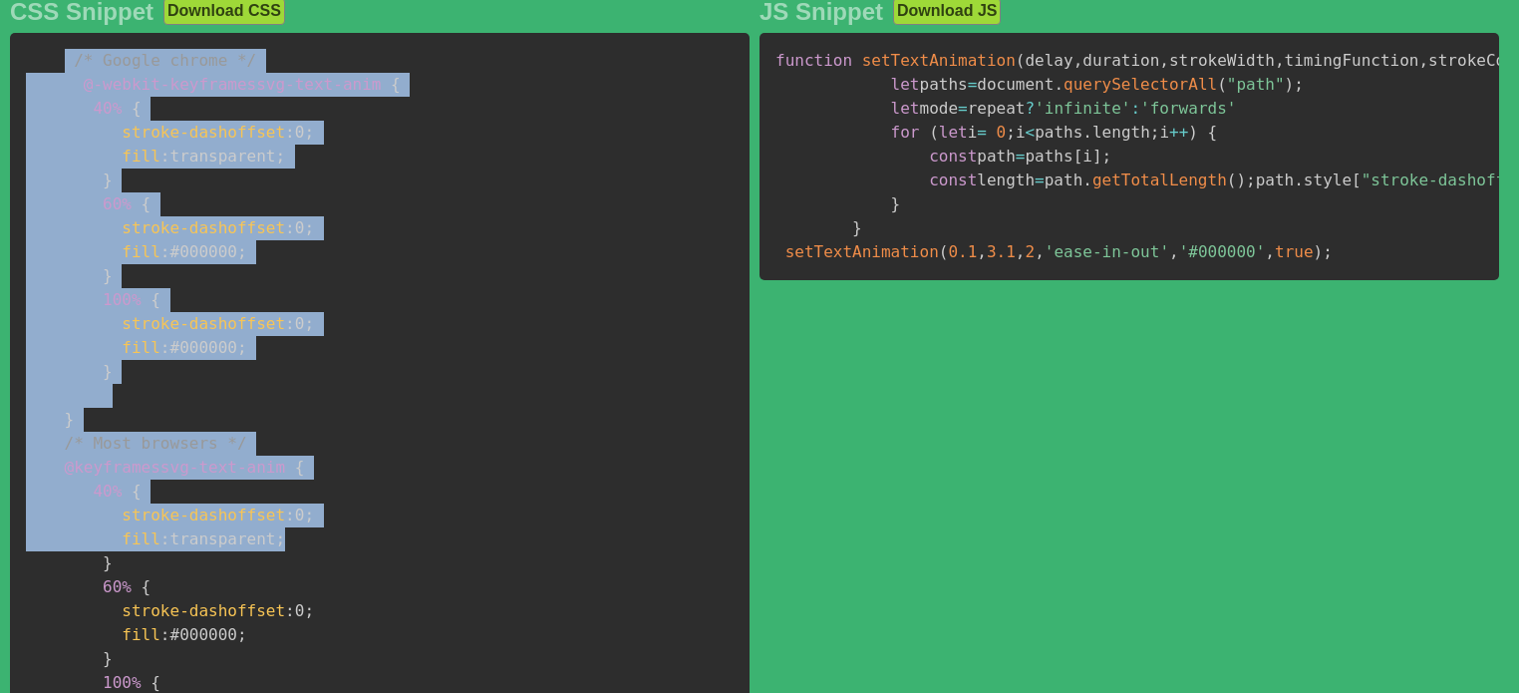
scroll to position [1351, 0]
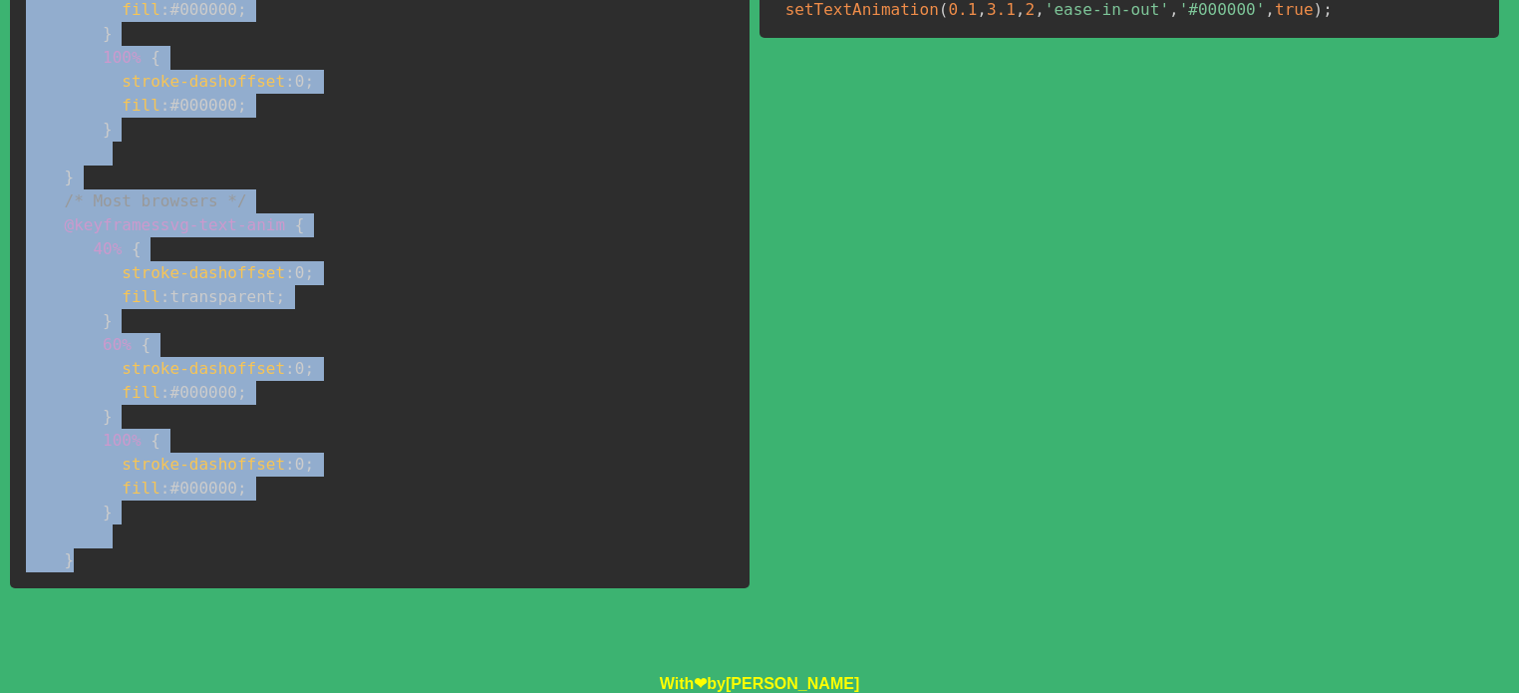
drag, startPoint x: 62, startPoint y: 156, endPoint x: 319, endPoint y: 551, distance: 471.1
click at [319, 551] on pre "/* Google chrome */ @-webkit-keyframes svg-text-anim { 40% { stroke-dashoffset …" at bounding box center [380, 189] width 740 height 797
copy code "/* Google chrome */ @-webkit-keyframes svg-text-anim { 40% { stroke-dashoffset …"
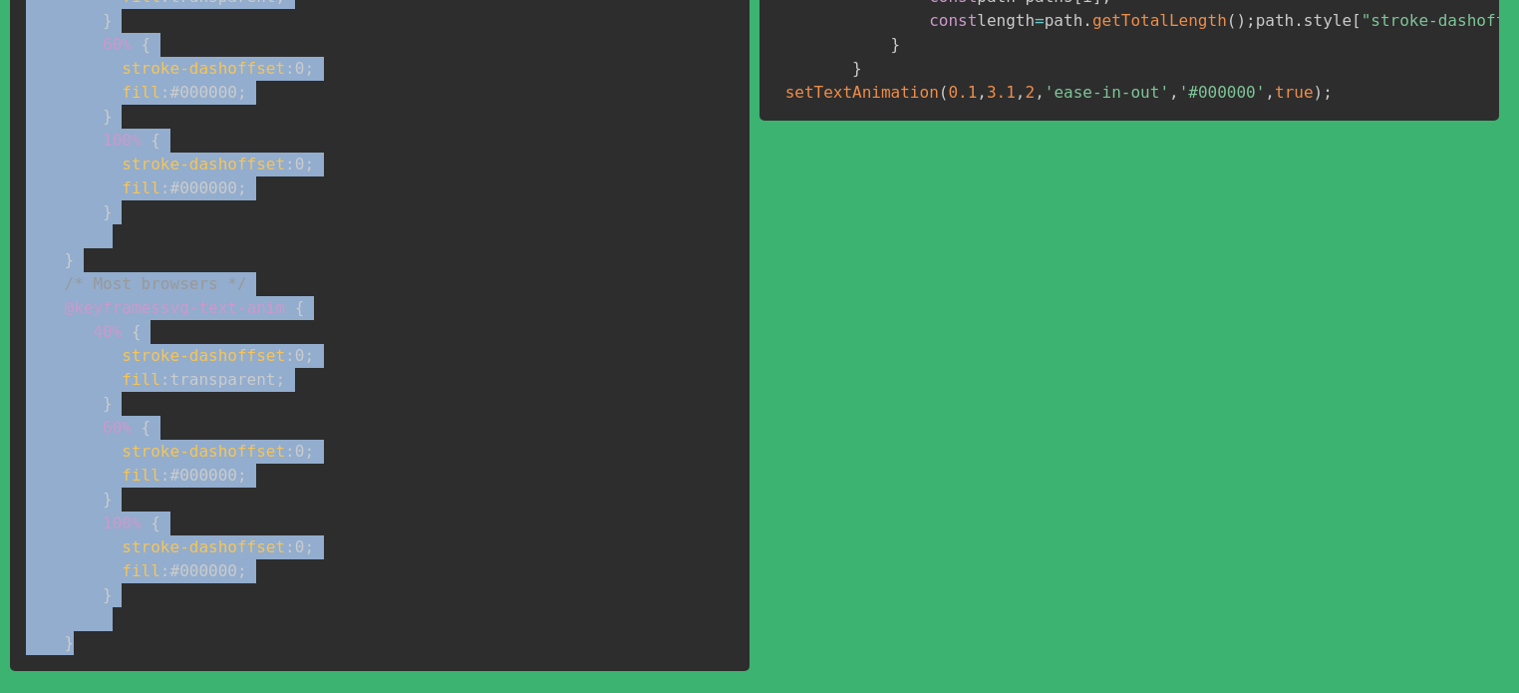
scroll to position [1018, 0]
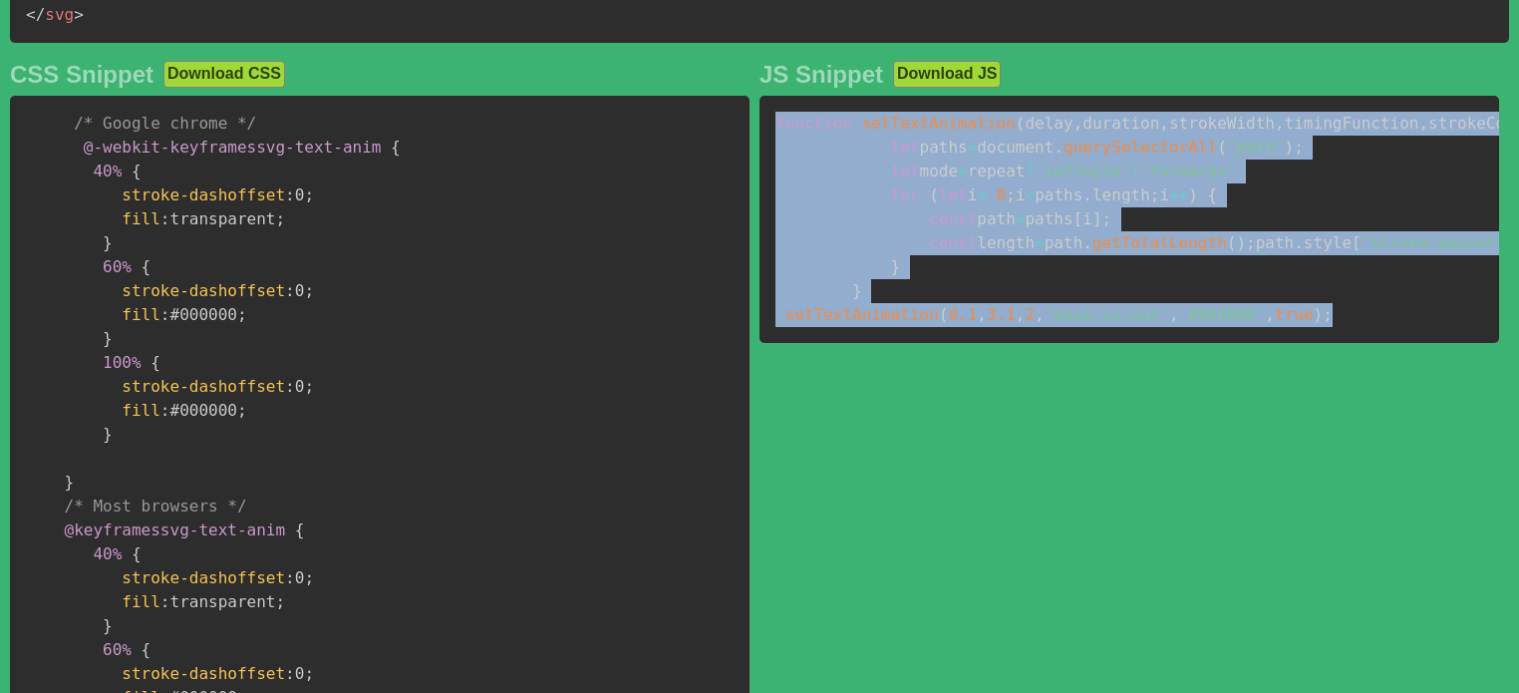
drag, startPoint x: 1306, startPoint y: 473, endPoint x: 769, endPoint y: 149, distance: 627.0
click at [769, 149] on pre "function setTextAnimation ( delay , duration , strokeWidth , timingFunction , s…" at bounding box center [1129, 219] width 740 height 247
copy code "function setTextAnimation ( delay , duration , strokeWidth , timingFunction , s…"
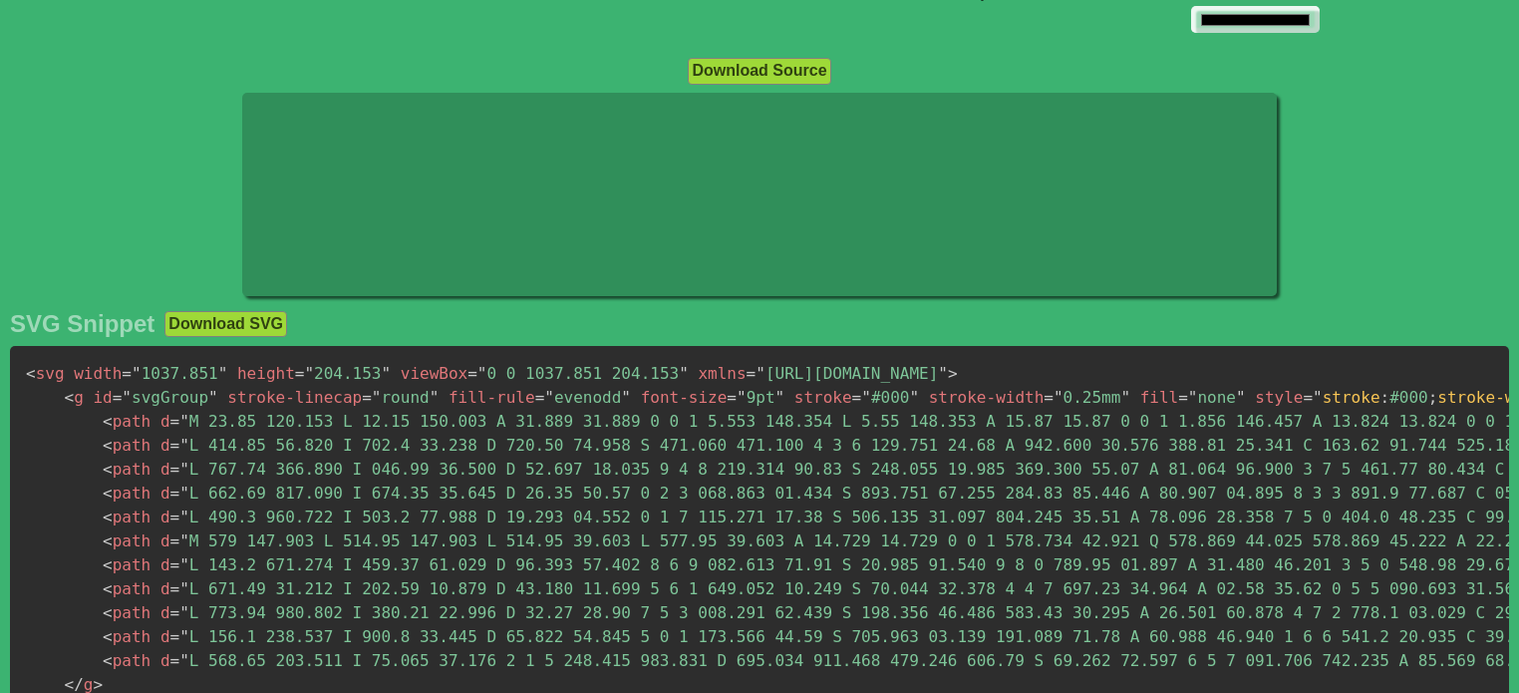
scroll to position [519, 0]
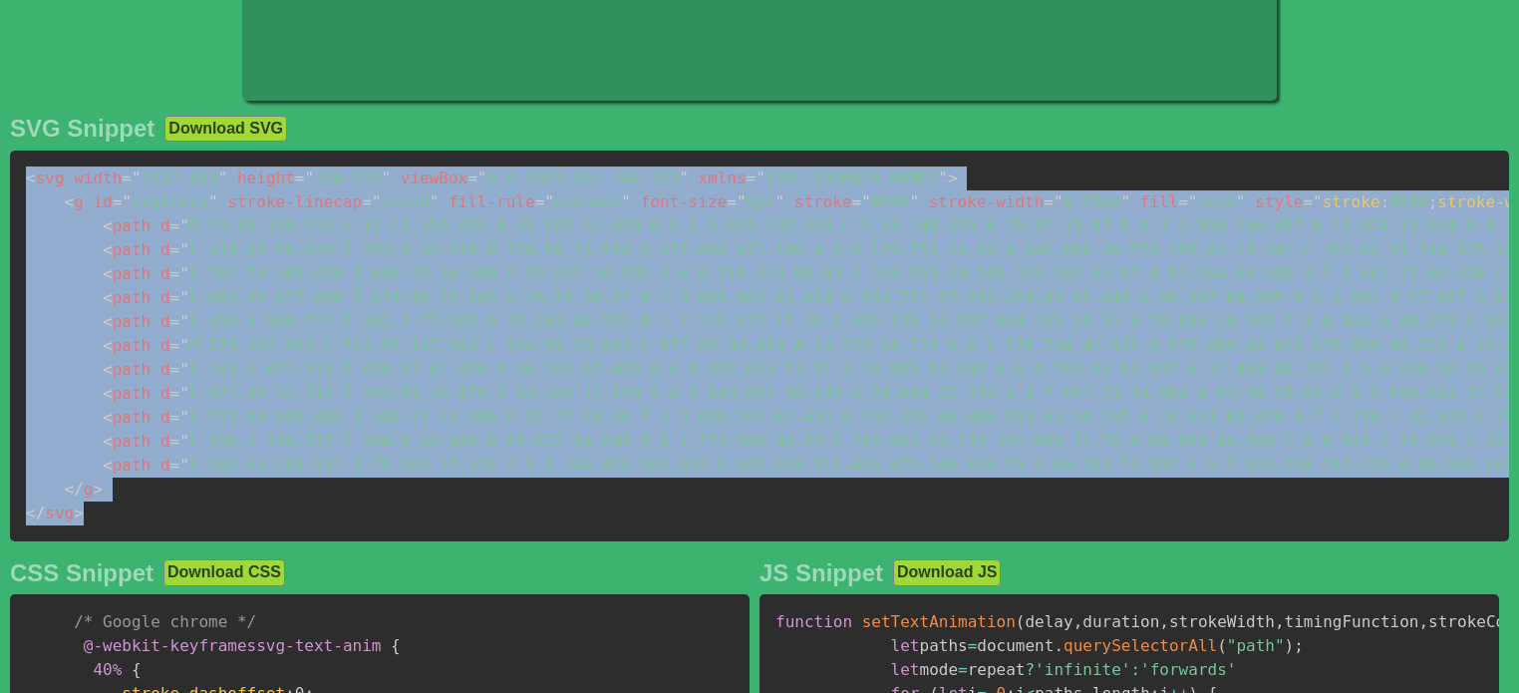
drag, startPoint x: 91, startPoint y: 510, endPoint x: 19, endPoint y: 184, distance: 333.7
click at [19, 184] on pre "< svg width = " 1037.851 " height = " 204.153 " viewBox = " 0 0 1037.851 204.15…" at bounding box center [759, 346] width 1499 height 391
copy code "< svg width = " 1037.851 " height = " 204.153 " viewBox = " 0 0 1037.851 204.15…"
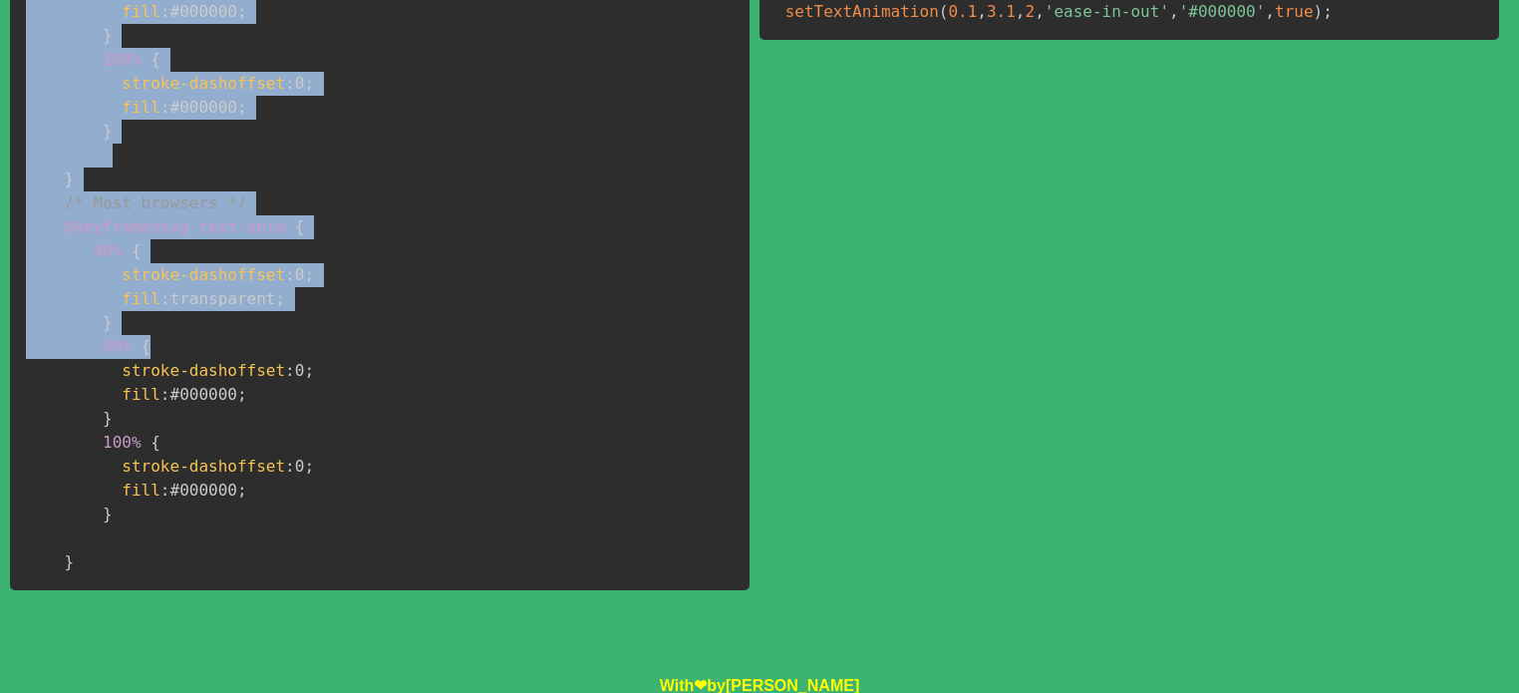
scroll to position [1351, 0]
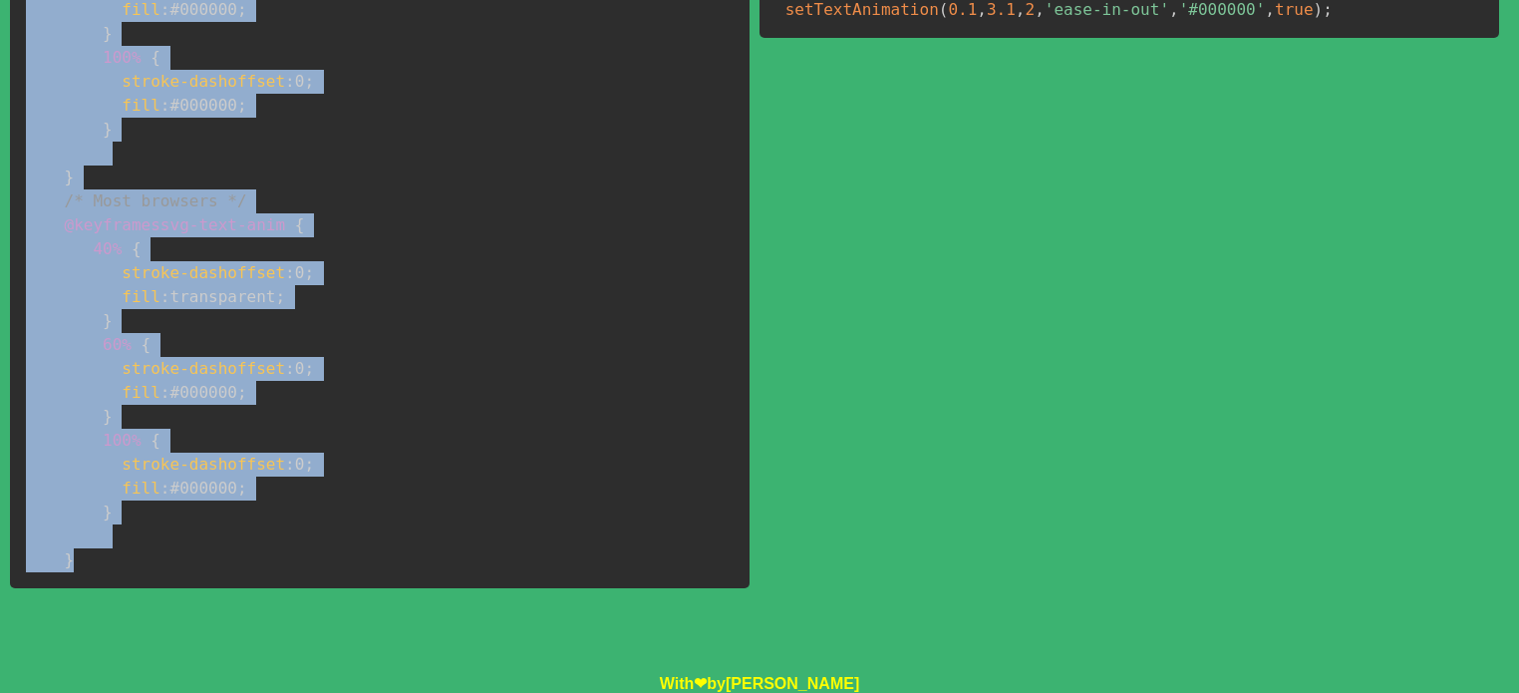
drag, startPoint x: 56, startPoint y: 137, endPoint x: 309, endPoint y: 558, distance: 491.8
click at [309, 558] on pre "/* Google chrome */ @-webkit-keyframes svg-text-anim { 40% { stroke-dashoffset …" at bounding box center [380, 189] width 740 height 797
copy code "/* Google chrome */ @-webkit-keyframes svg-text-anim { 40% { stroke-dashoffset …"
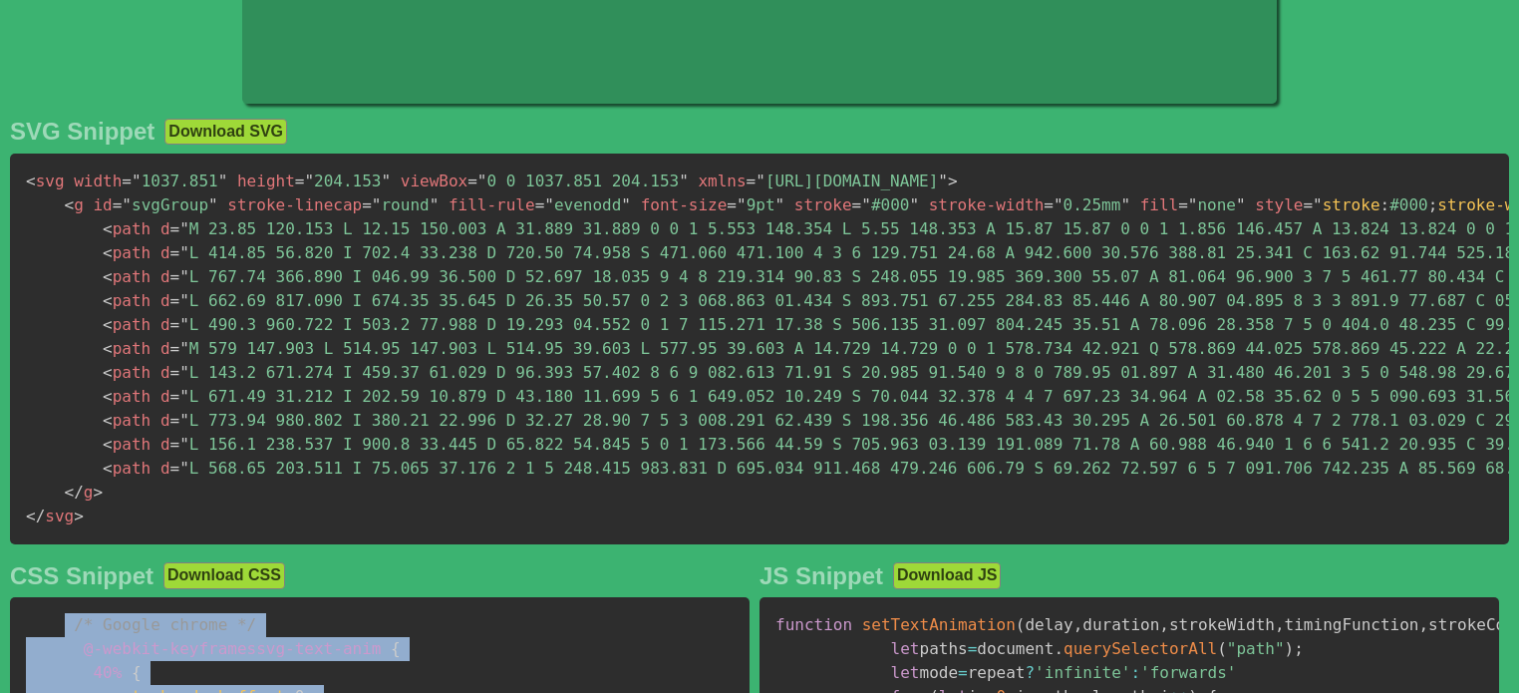
scroll to position [1018, 0]
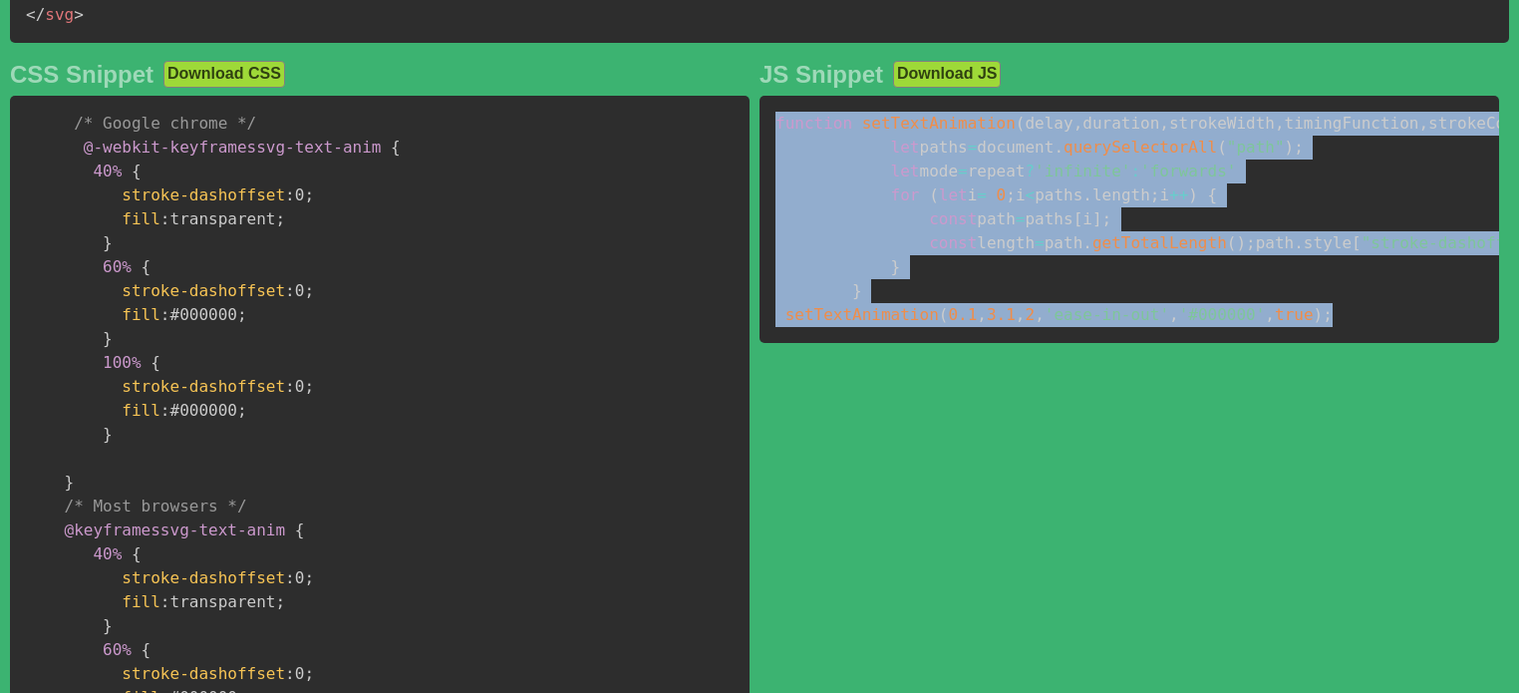
drag, startPoint x: 1319, startPoint y: 476, endPoint x: 773, endPoint y: 138, distance: 641.9
click at [773, 138] on pre "function setTextAnimation ( delay , duration , strokeWidth , timingFunction , s…" at bounding box center [1129, 219] width 740 height 247
copy code "function setTextAnimation ( delay , duration , strokeWidth , timingFunction , s…"
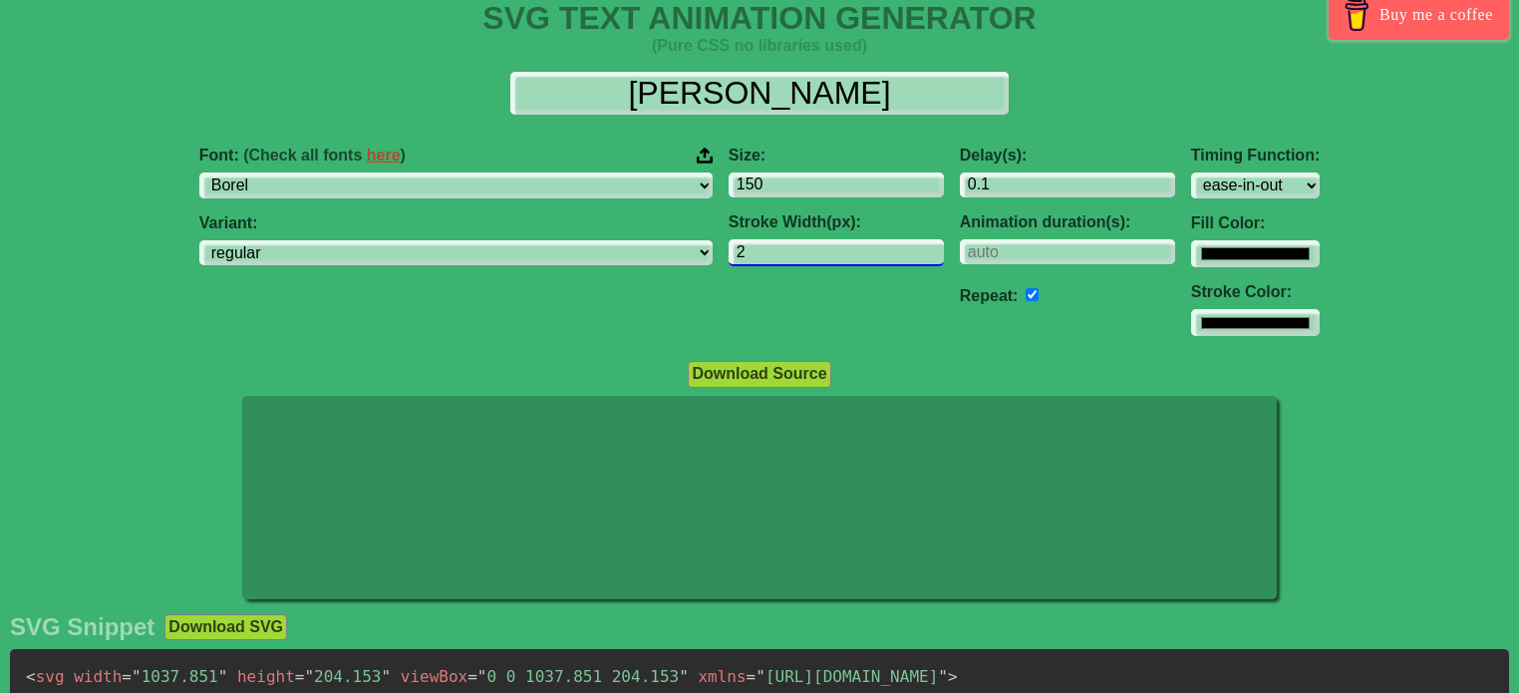
scroll to position [0, 0]
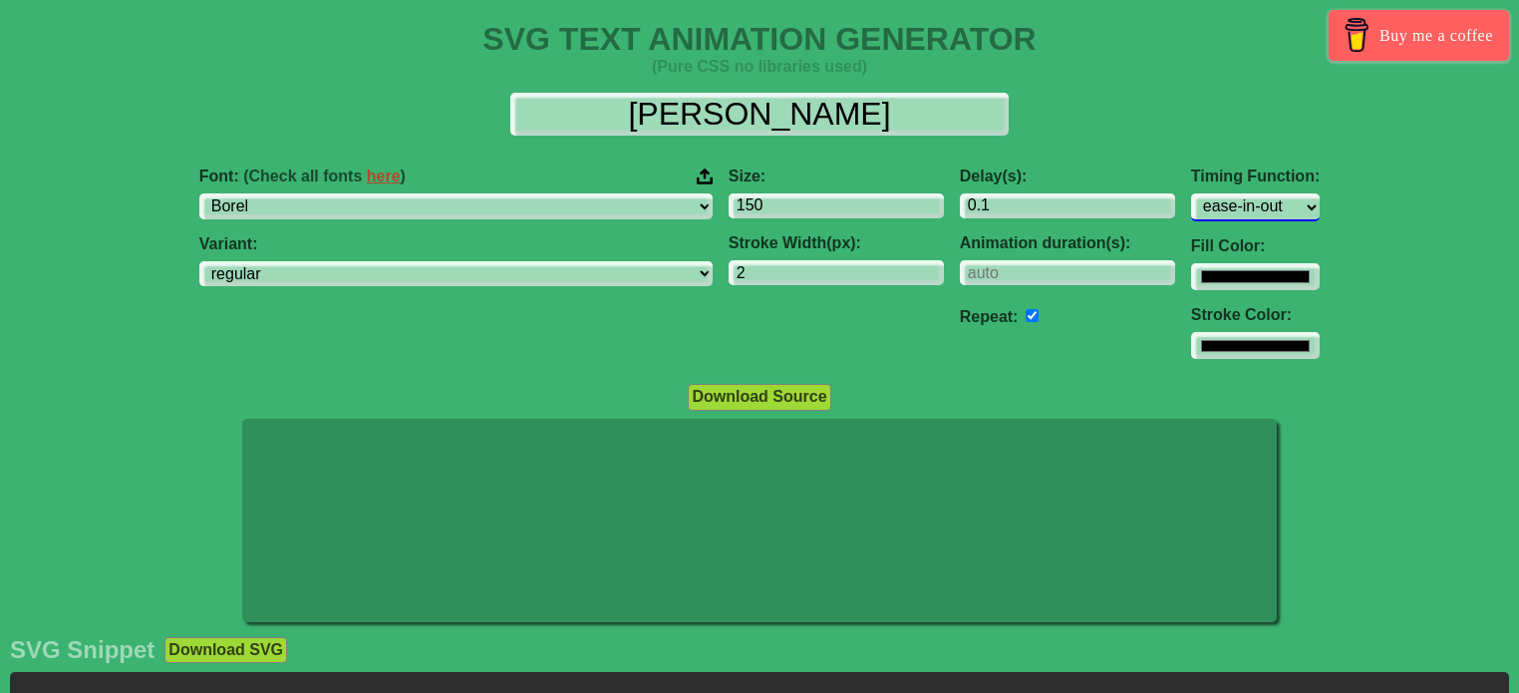
click at [1191, 202] on select "ease ease-in ease-out ease-in-out linear step-start step-end" at bounding box center [1255, 206] width 129 height 27
click at [1191, 193] on select "ease ease-in ease-out ease-in-out linear step-start step-end" at bounding box center [1255, 206] width 129 height 27
click at [1191, 199] on select "ease ease-in ease-out ease-in-out linear step-start step-end" at bounding box center [1255, 206] width 129 height 27
select select "ease-in"
click at [1191, 193] on select "ease ease-in ease-out ease-in-out linear step-start step-end" at bounding box center [1255, 206] width 129 height 27
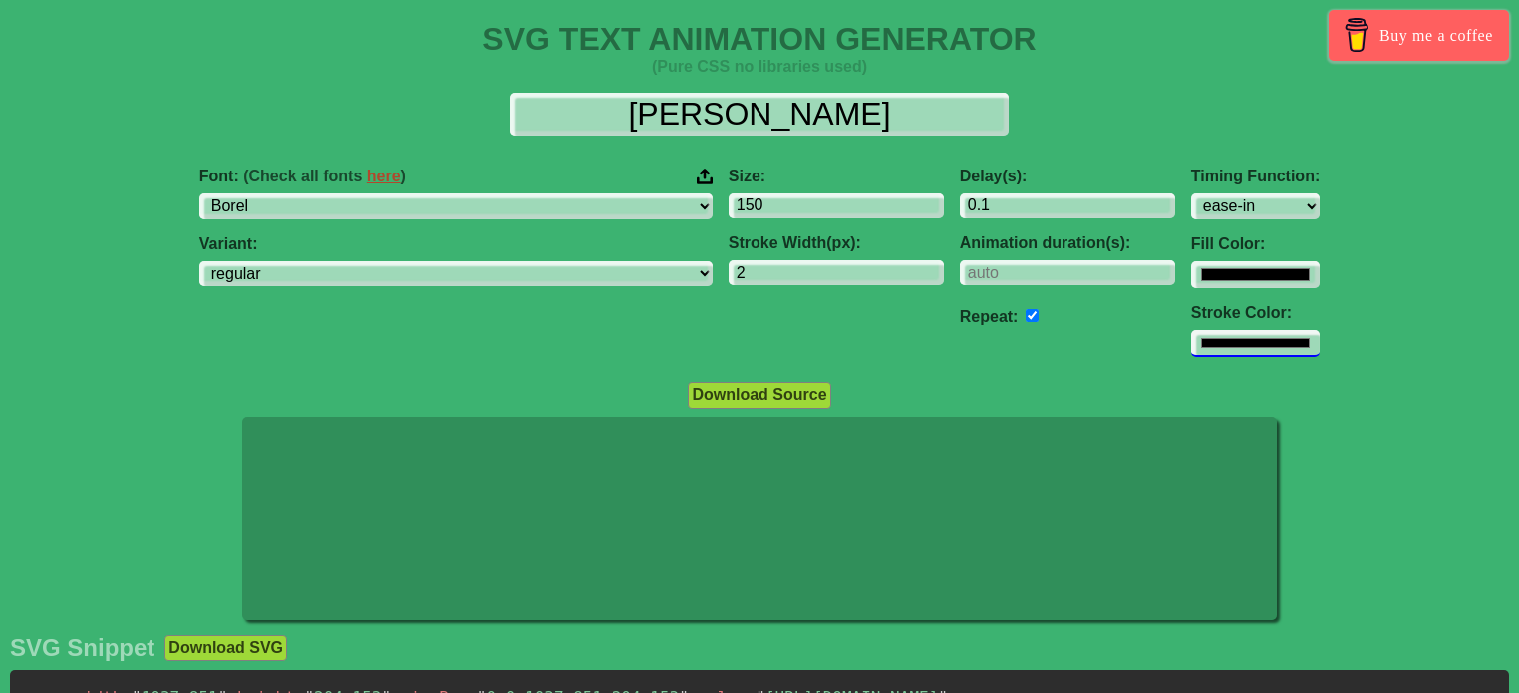
click at [1191, 288] on input "#000000" at bounding box center [1255, 274] width 129 height 27
type input "#aea2a2"
click at [1360, 386] on div "Download Source" at bounding box center [759, 394] width 1519 height 27
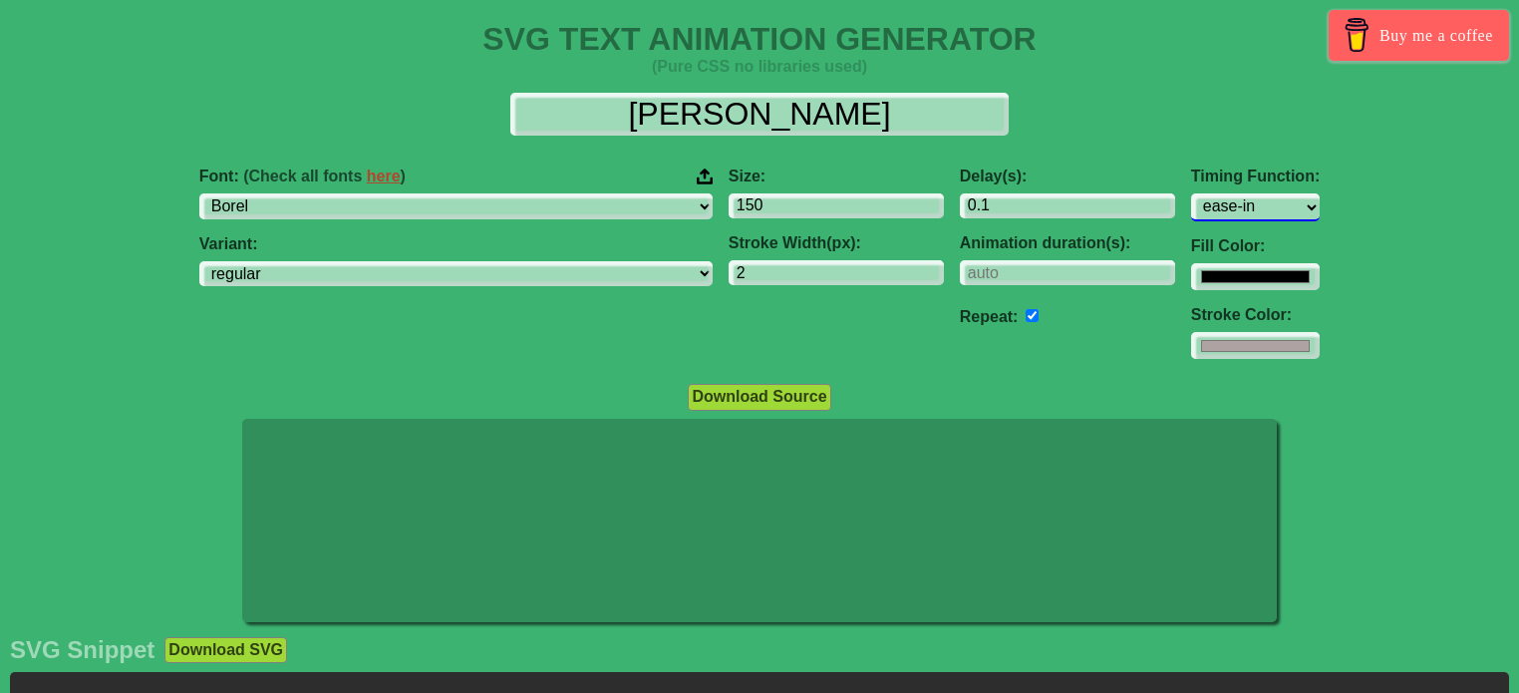
click at [1191, 206] on select "ease ease-in ease-out ease-in-out linear step-start step-end" at bounding box center [1255, 206] width 129 height 27
click at [1191, 197] on select "ease ease-in ease-out ease-in-out linear step-start step-end" at bounding box center [1255, 206] width 129 height 27
click at [1191, 214] on select "ease ease-in ease-out ease-in-out linear step-start step-end" at bounding box center [1255, 206] width 129 height 27
select select "step-start"
click at [1191, 193] on select "ease ease-in ease-out ease-in-out linear step-start step-end" at bounding box center [1255, 206] width 129 height 27
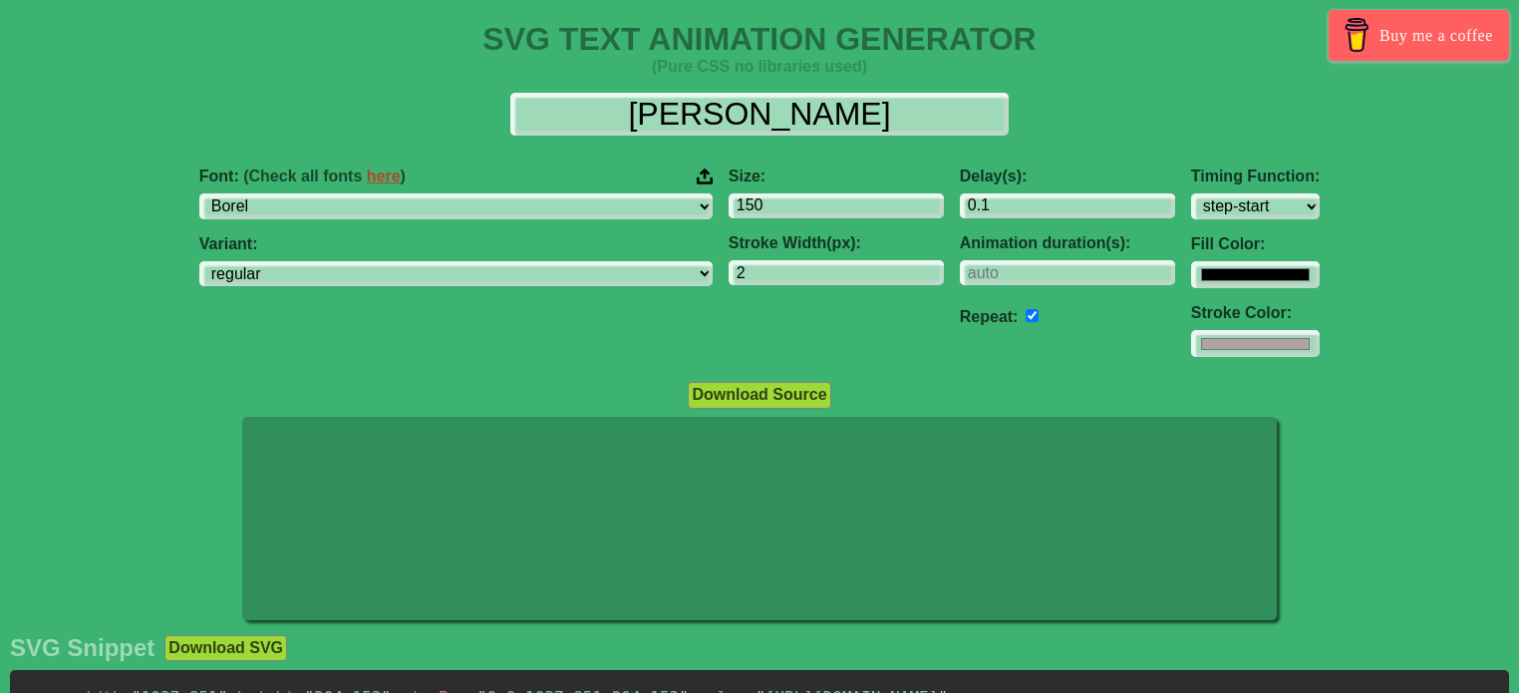
click at [1191, 328] on div "Stroke Color: #aea2a2" at bounding box center [1255, 330] width 129 height 53
click at [1191, 288] on input "#aea2a2" at bounding box center [1255, 274] width 129 height 27
type input "#000000"
click at [1291, 297] on div "Font: (Check all fonts here ) ABeeZee [PERSON_NAME] Display AR One Sans [PERSON…" at bounding box center [759, 262] width 1519 height 222
click at [1191, 190] on div "Timing Function: ease ease-in ease-out ease-in-out linear step-start step-end" at bounding box center [1255, 193] width 129 height 52
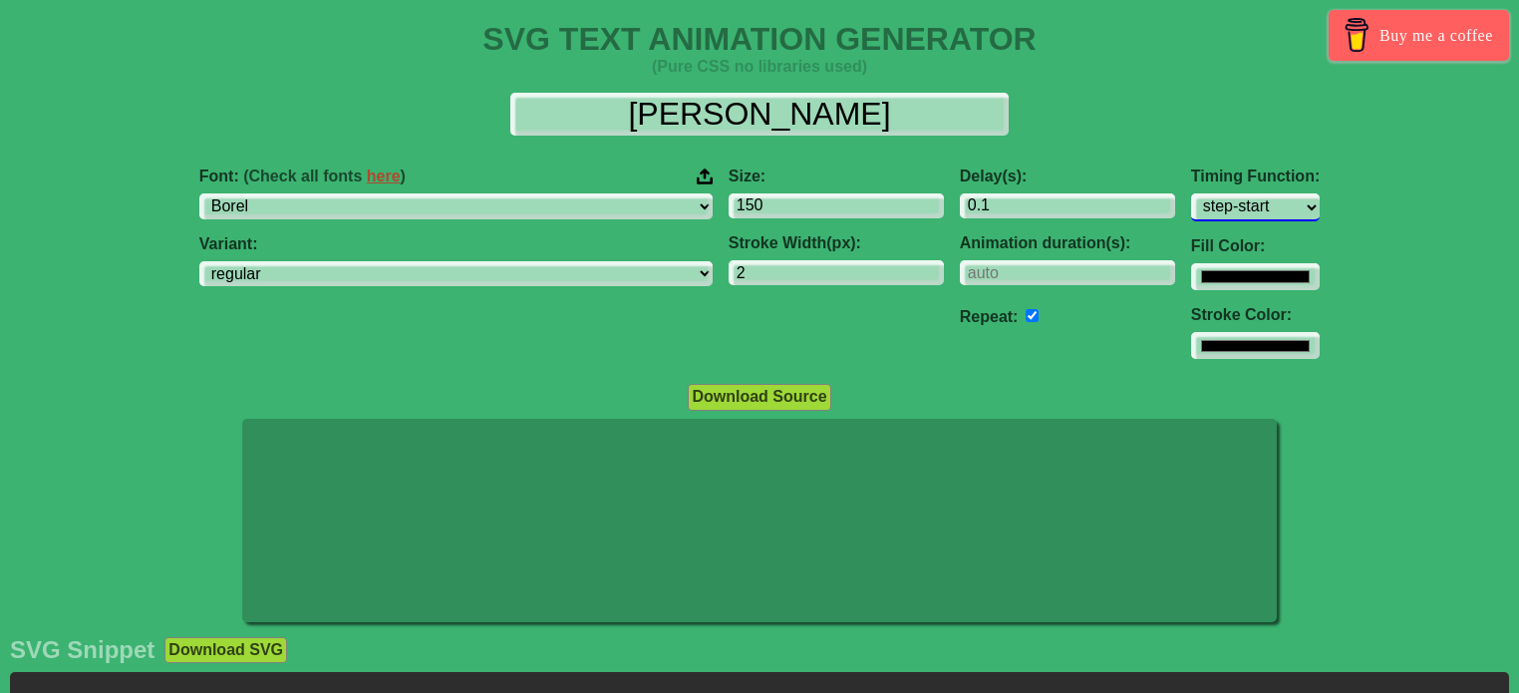
click at [1191, 201] on select "ease ease-in ease-out ease-in-out linear step-start step-end" at bounding box center [1255, 206] width 129 height 27
select select "linear"
click at [1191, 193] on select "ease ease-in ease-out ease-in-out linear step-start step-end" at bounding box center [1255, 206] width 129 height 27
